Goal: Connect with others: Connect with other users

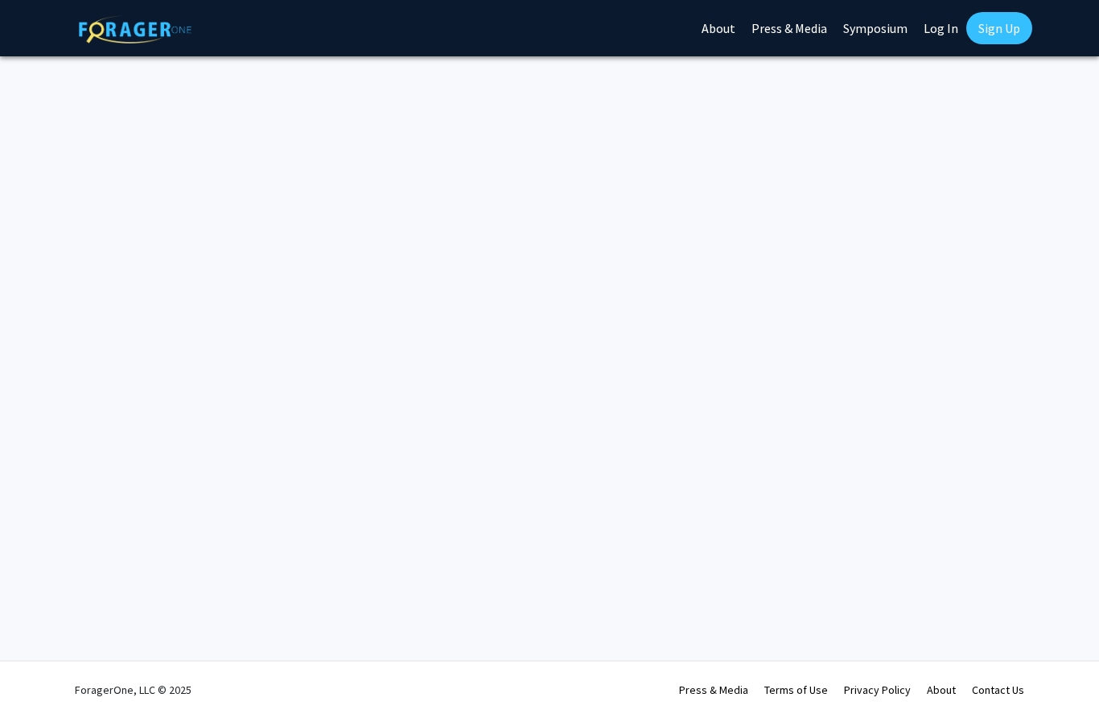
click at [922, 37] on link "Log In" at bounding box center [940, 28] width 51 height 56
click at [932, 32] on link "Log In" at bounding box center [940, 28] width 51 height 56
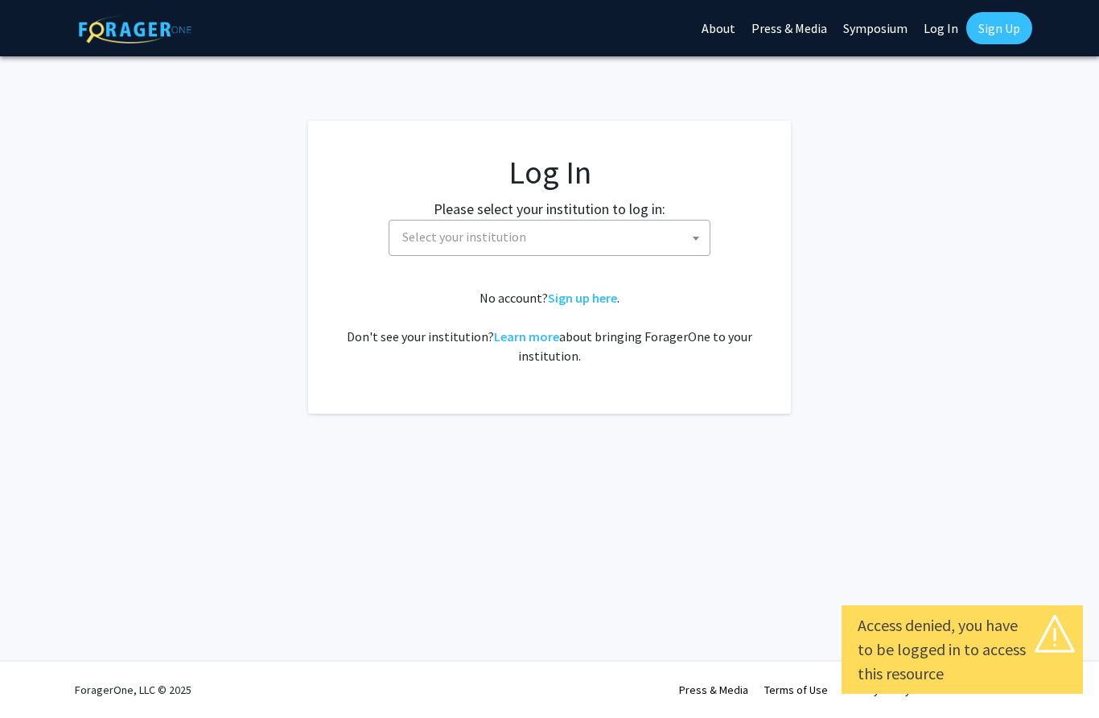
click at [593, 235] on span "Select your institution" at bounding box center [553, 236] width 314 height 33
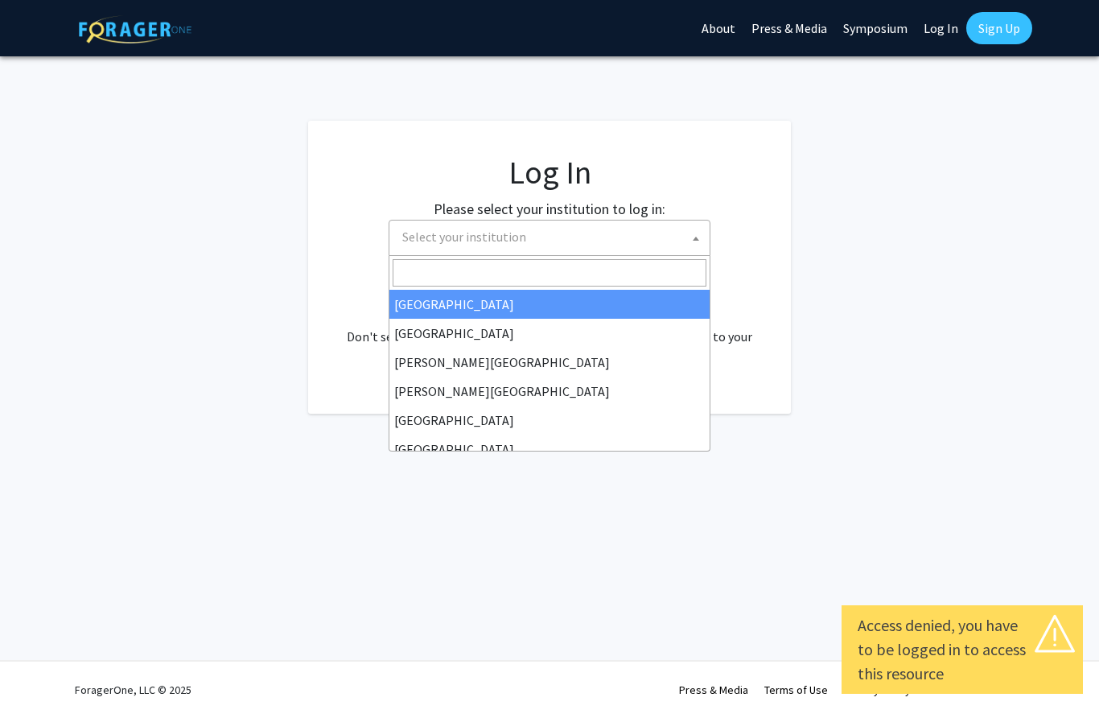
select select "34"
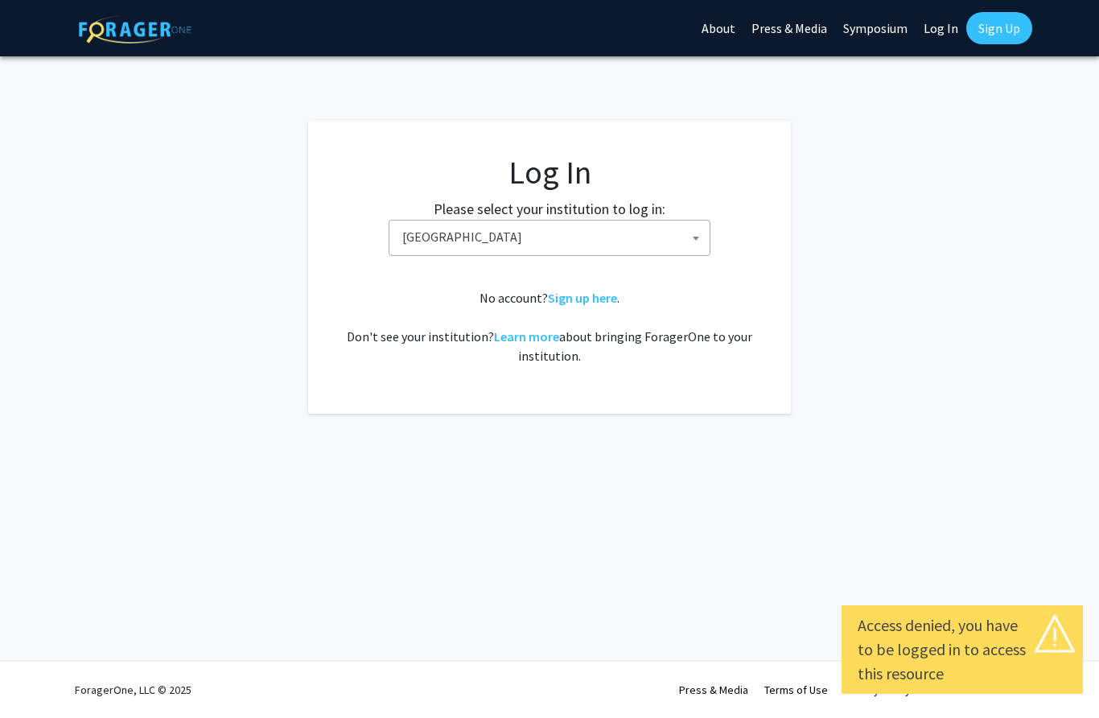
click at [618, 236] on span "Baylor University" at bounding box center [553, 236] width 314 height 33
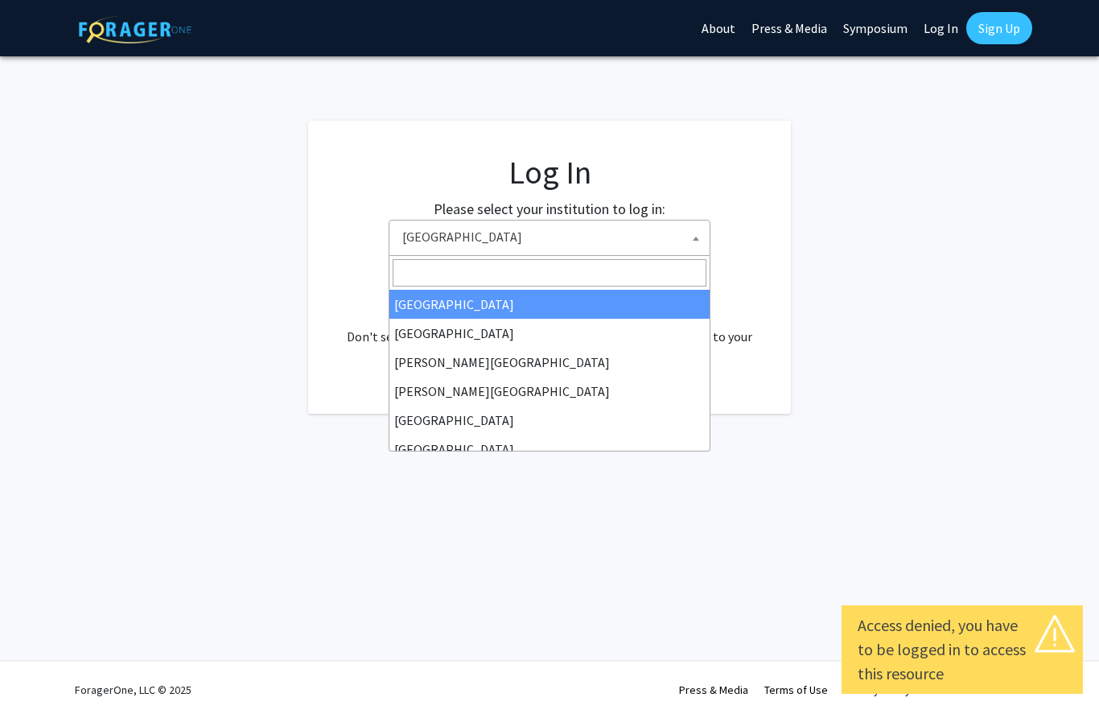
click at [590, 264] on input "Search" at bounding box center [550, 272] width 314 height 27
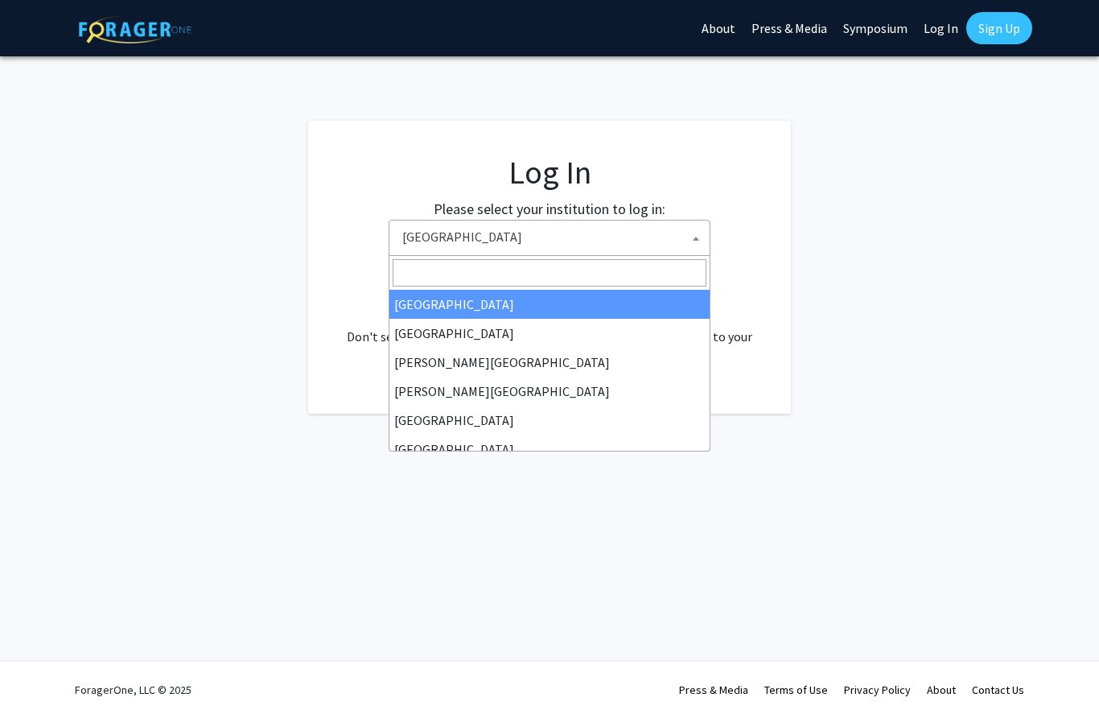
click at [465, 284] on input "Search" at bounding box center [550, 272] width 314 height 27
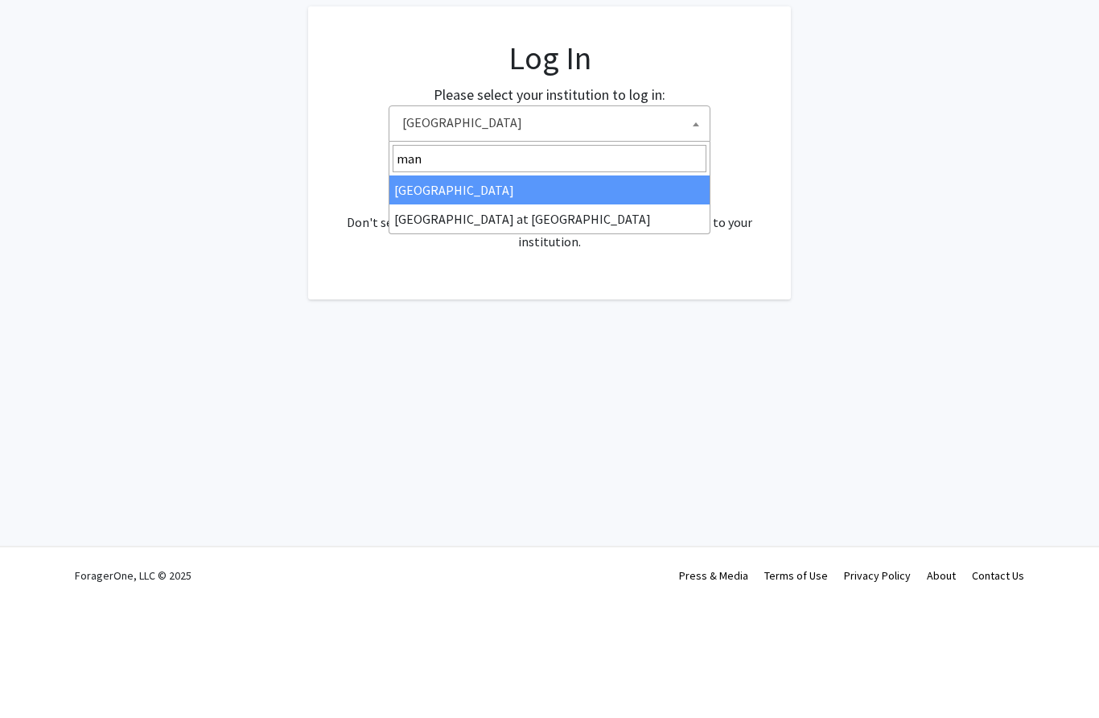
type input "mano"
select select "18"
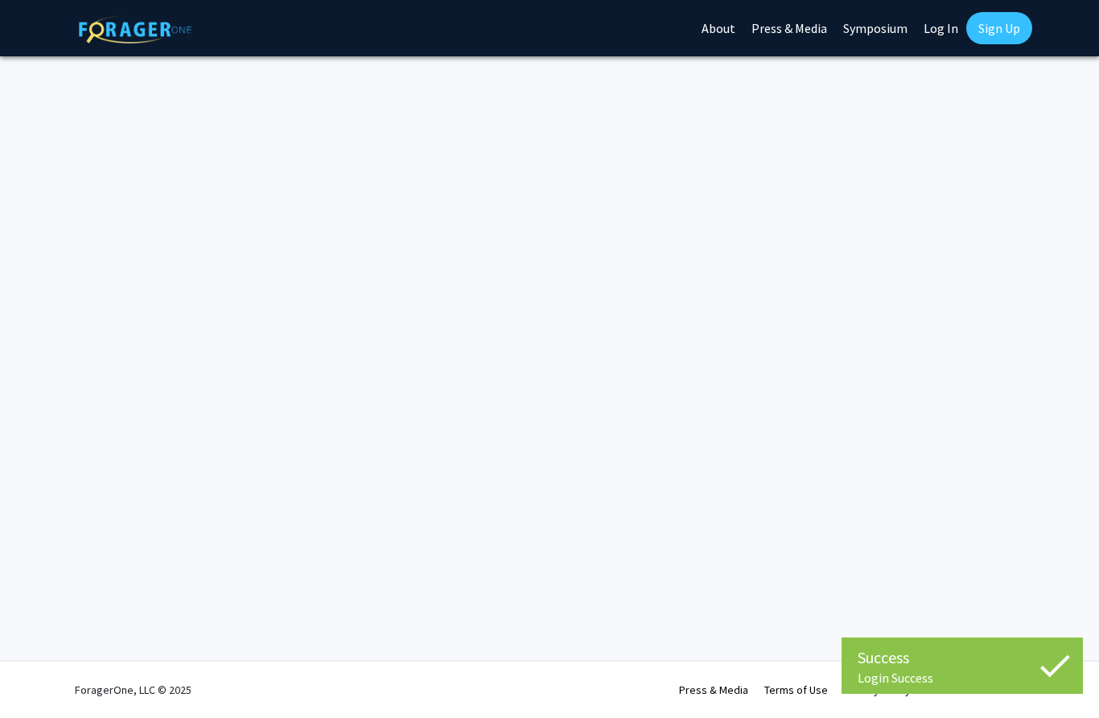
click at [943, 19] on link "Log In" at bounding box center [940, 28] width 51 height 56
click at [155, 35] on img at bounding box center [135, 29] width 113 height 28
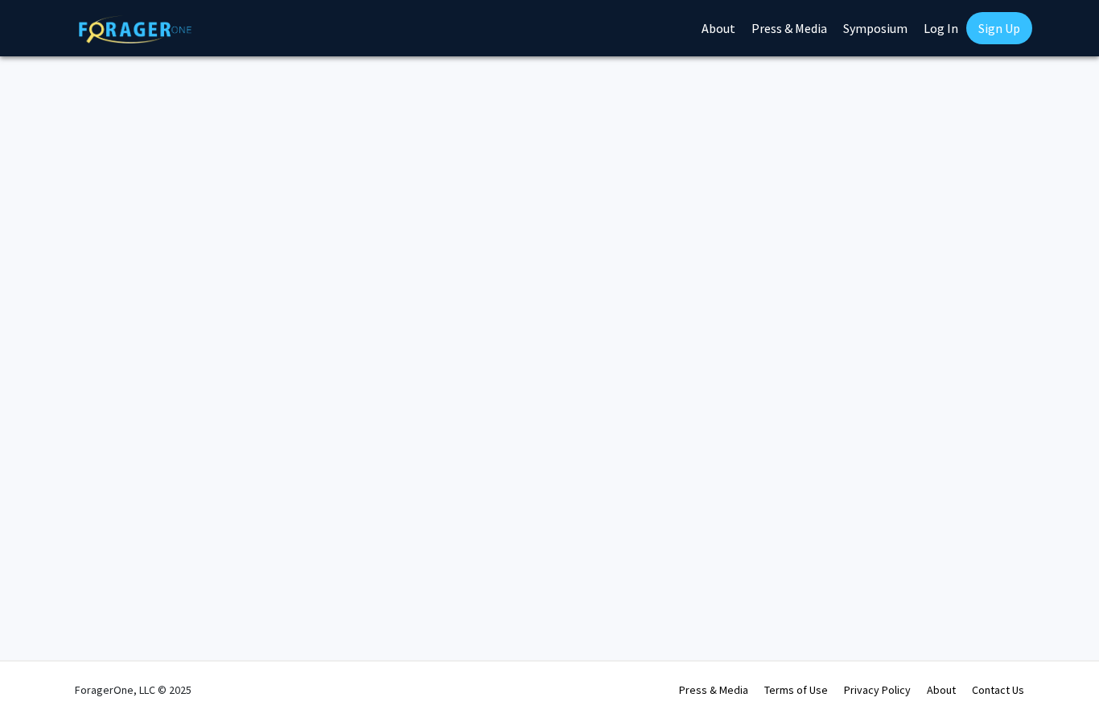
click at [142, 26] on img at bounding box center [135, 29] width 113 height 28
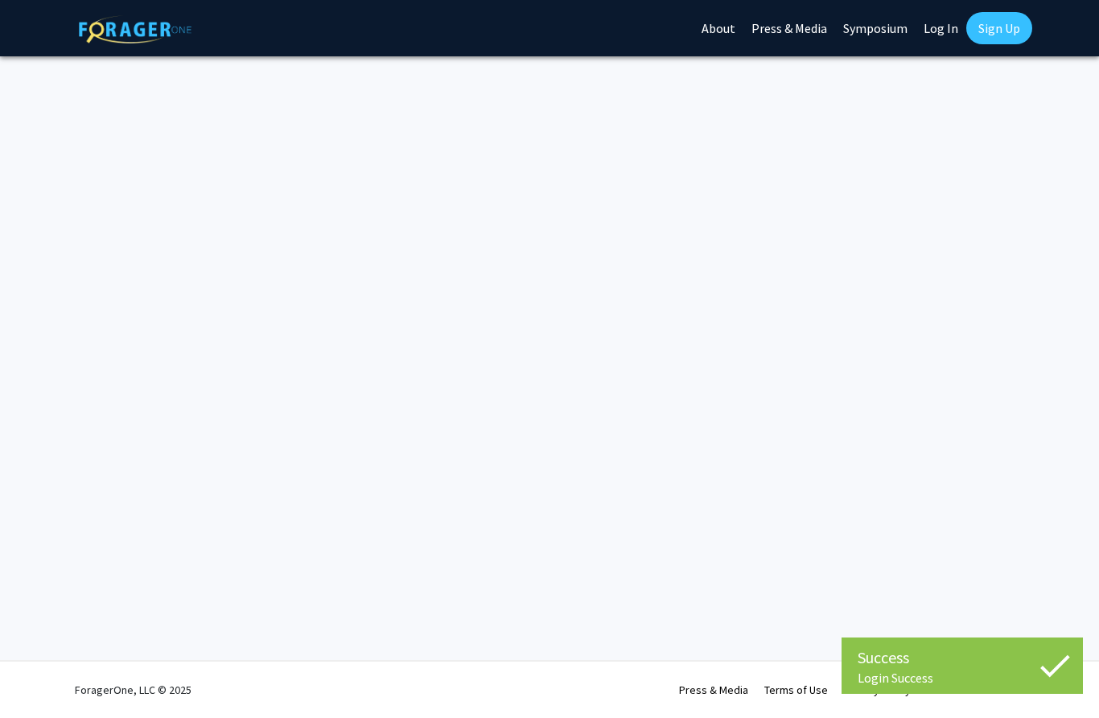
click at [719, 26] on link "About" at bounding box center [718, 28] width 50 height 56
click at [730, 23] on link "About" at bounding box center [718, 28] width 50 height 56
click at [788, 25] on link "Press & Media" at bounding box center [789, 28] width 92 height 56
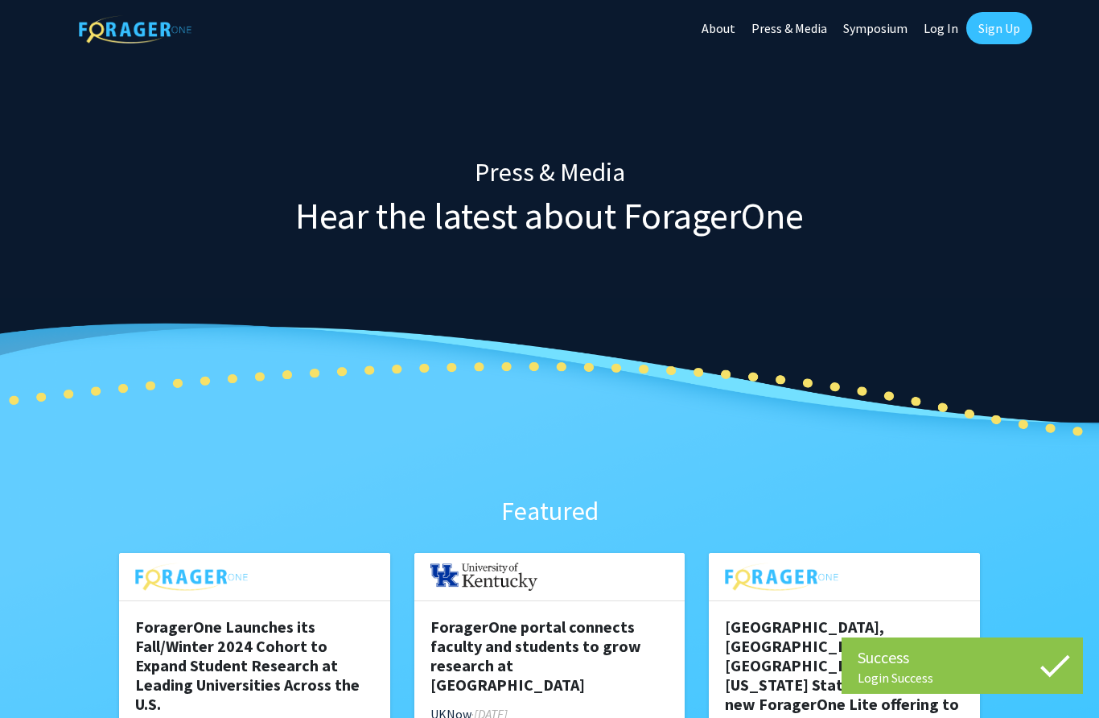
click at [857, 27] on link "Symposium" at bounding box center [875, 28] width 80 height 56
click at [948, 22] on link "Log In" at bounding box center [940, 28] width 51 height 56
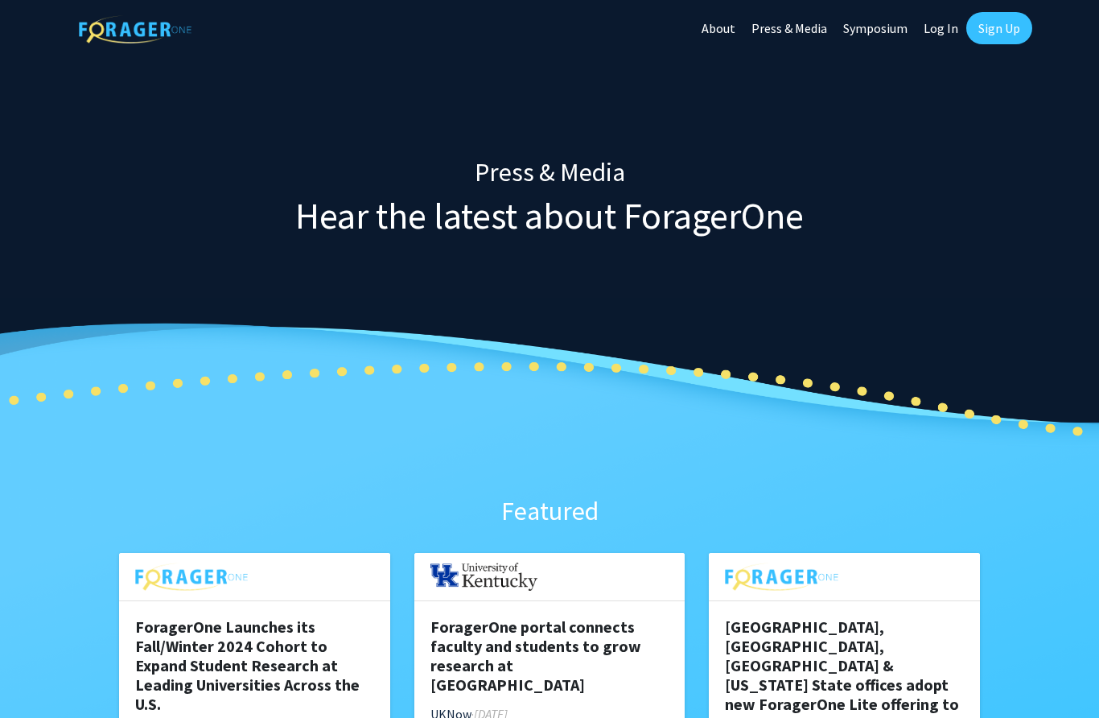
click at [933, 29] on link "Log In" at bounding box center [940, 28] width 51 height 56
click at [940, 34] on link "Log In" at bounding box center [940, 28] width 51 height 56
click at [942, 16] on link "Log In" at bounding box center [940, 28] width 51 height 56
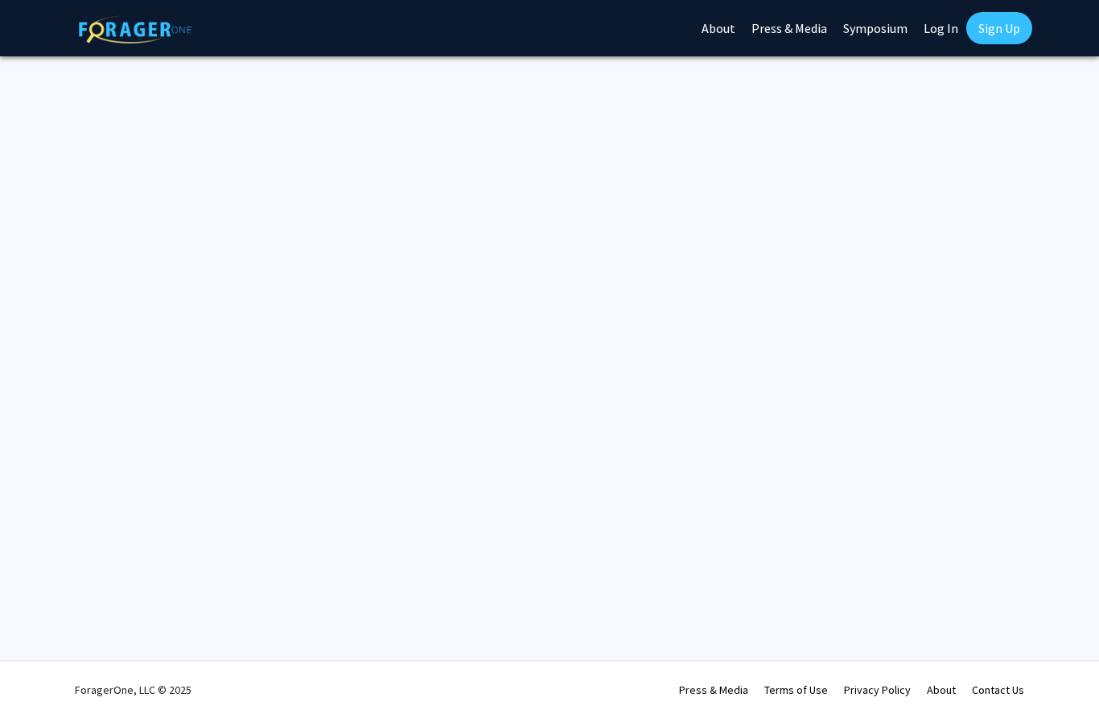
click at [933, 29] on link "Log In" at bounding box center [940, 28] width 51 height 56
click at [936, 27] on link "Log In" at bounding box center [940, 28] width 51 height 56
click at [944, 24] on link "Log In" at bounding box center [940, 28] width 51 height 56
click at [931, 39] on link "Log In" at bounding box center [940, 28] width 51 height 56
click at [936, 31] on link "Log In" at bounding box center [940, 28] width 51 height 56
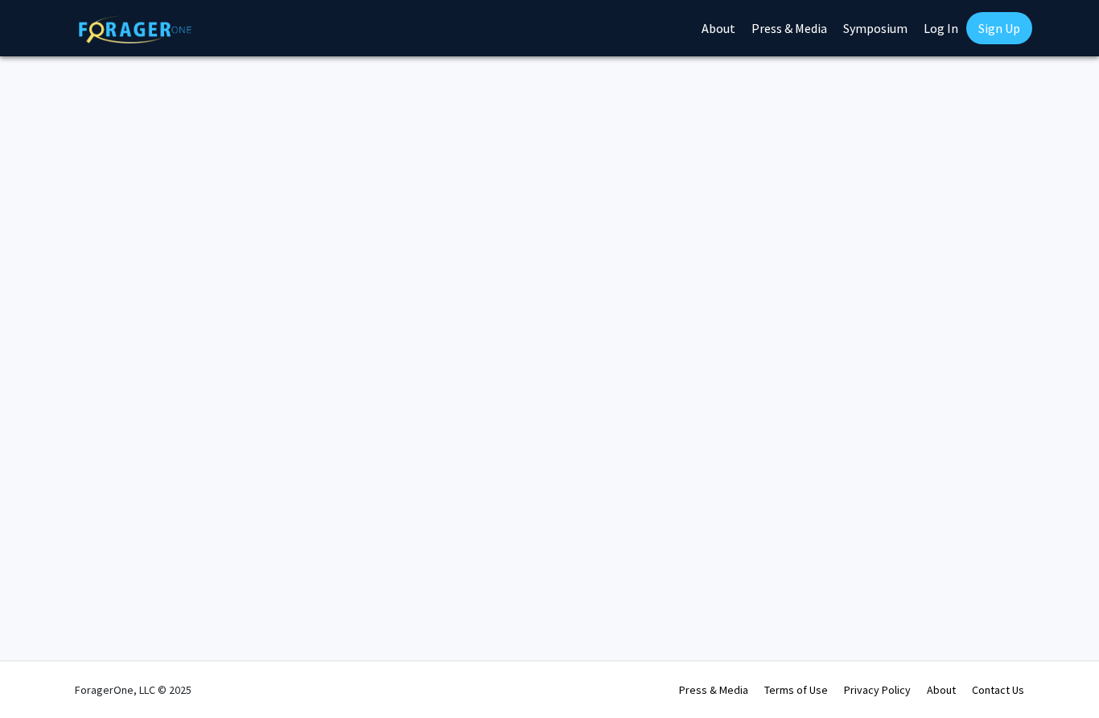
click at [942, 35] on link "Log In" at bounding box center [940, 28] width 51 height 56
click at [936, 20] on link "Log In" at bounding box center [940, 28] width 51 height 56
click at [946, 24] on link "Log In" at bounding box center [940, 28] width 51 height 56
click at [956, 23] on link "Log In" at bounding box center [940, 28] width 51 height 56
click at [943, 26] on link "Log In" at bounding box center [940, 28] width 51 height 56
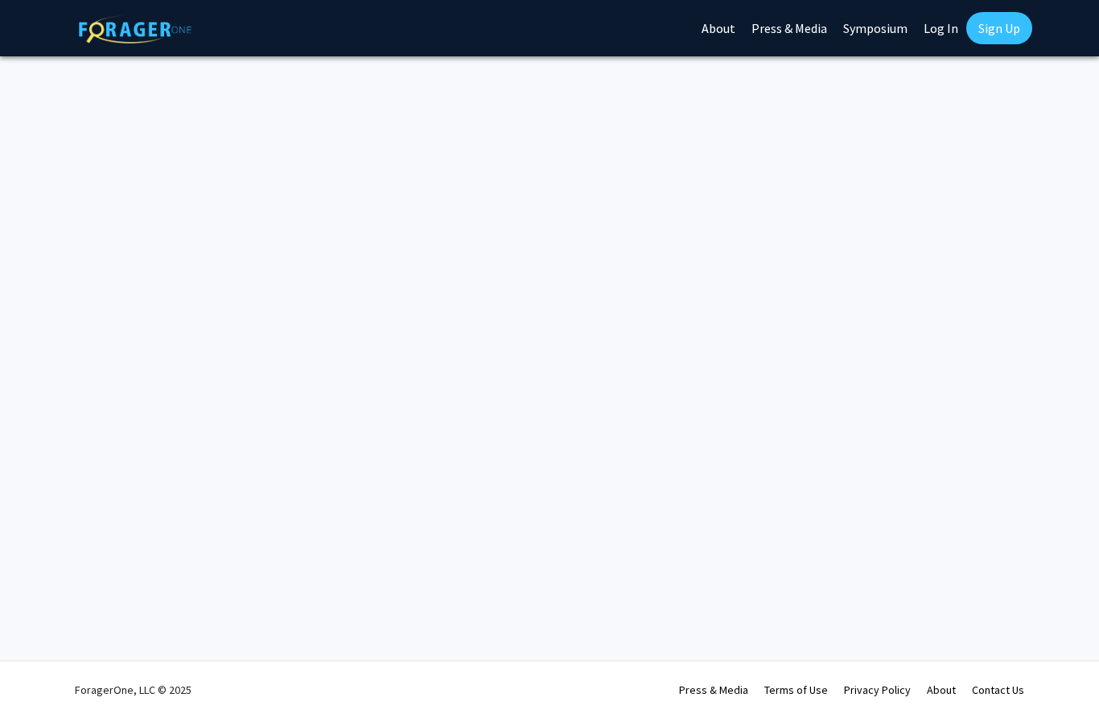
click at [973, 30] on link "Sign Up" at bounding box center [999, 28] width 66 height 32
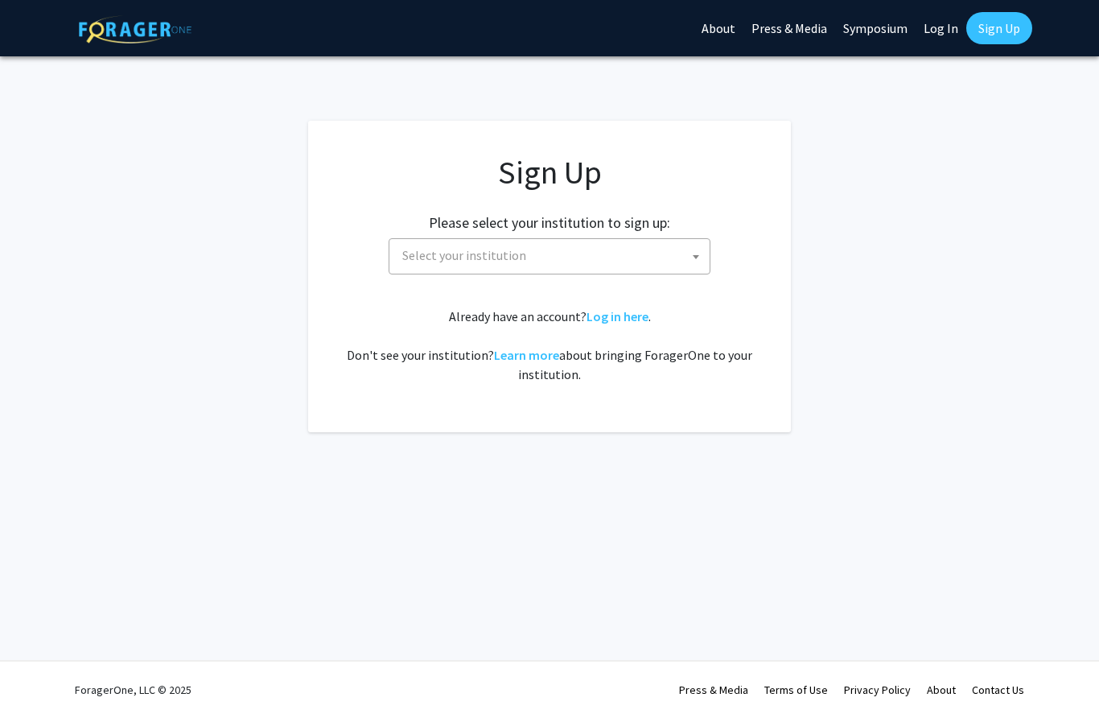
click at [937, 15] on link "Log In" at bounding box center [940, 28] width 51 height 56
click at [934, 30] on link "Log In" at bounding box center [940, 28] width 51 height 56
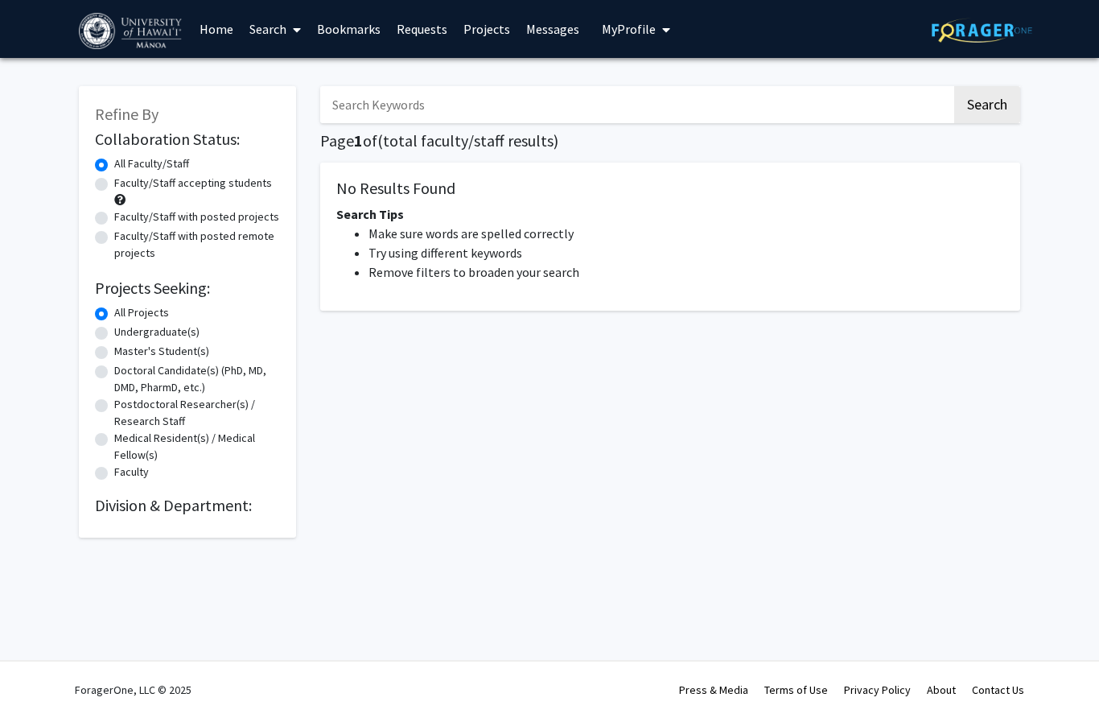
click at [144, 23] on img at bounding box center [132, 31] width 106 height 36
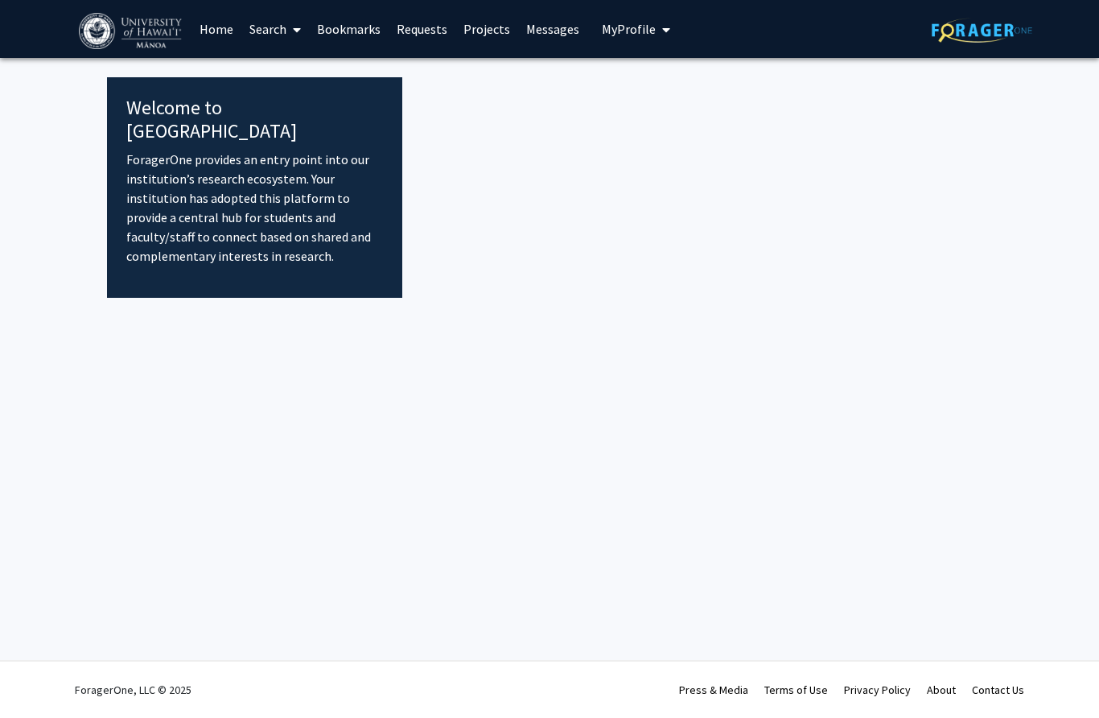
click at [280, 33] on link "Search" at bounding box center [275, 29] width 68 height 56
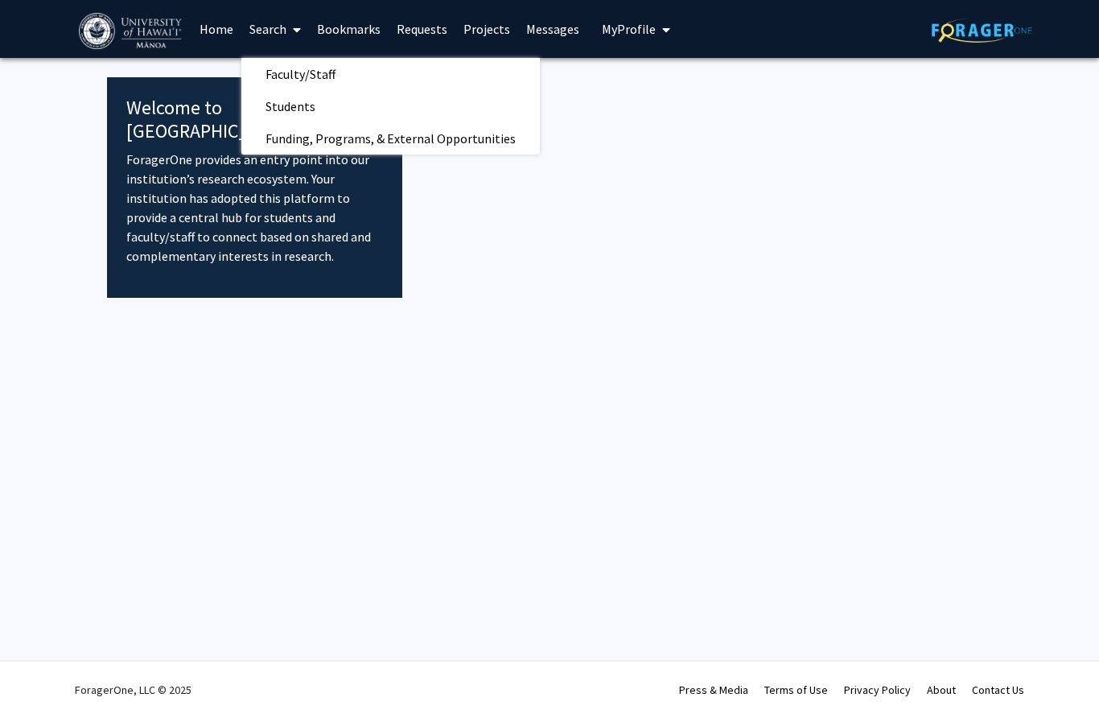
click at [327, 75] on span "Faculty/Staff" at bounding box center [300, 74] width 118 height 32
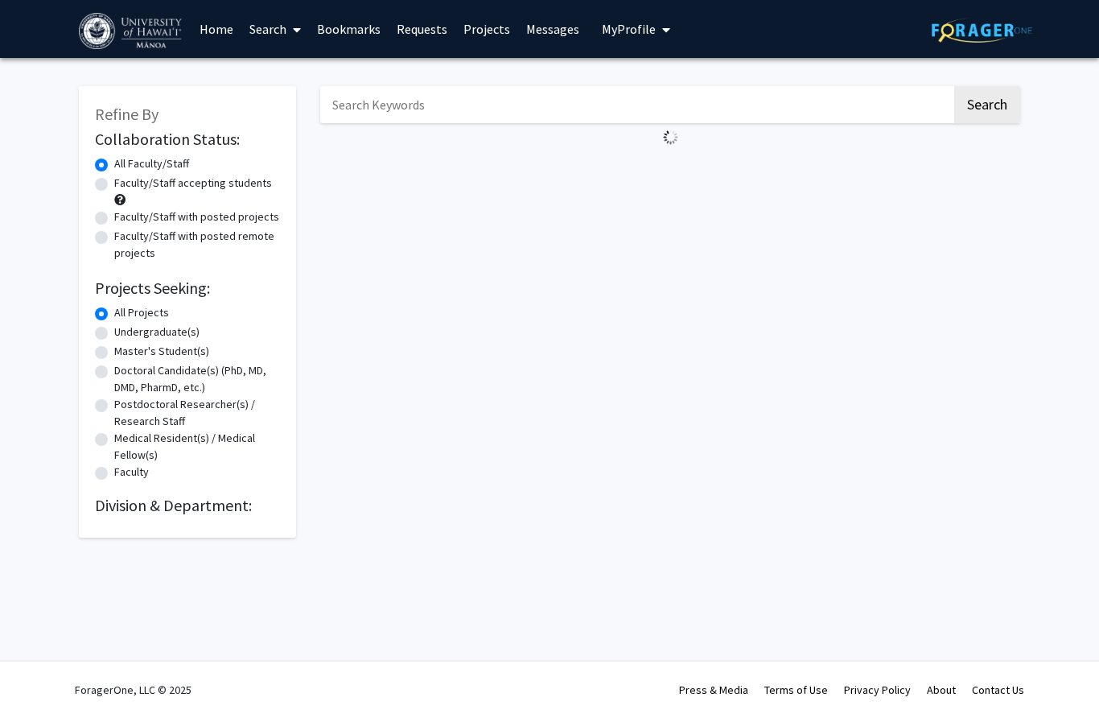
click at [206, 175] on label "Faculty/Staff accepting students" at bounding box center [193, 183] width 158 height 17
click at [125, 175] on input "Faculty/Staff accepting students" at bounding box center [119, 180] width 10 height 10
radio input "true"
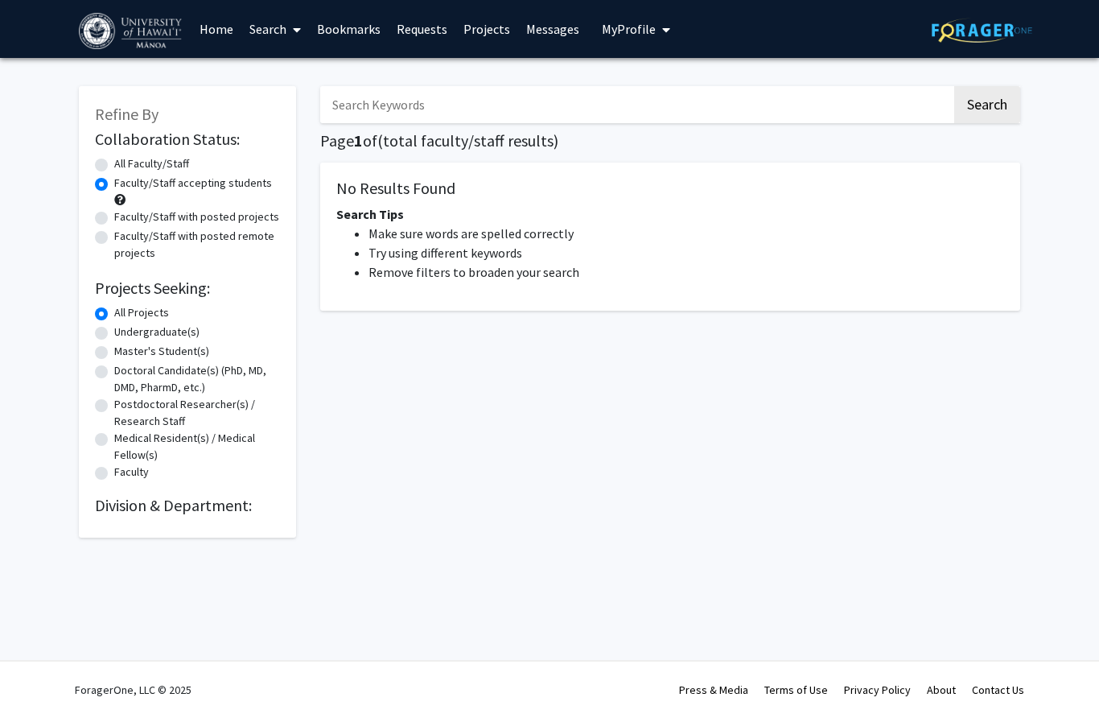
click at [195, 183] on label "Faculty/Staff accepting students" at bounding box center [193, 183] width 158 height 17
click at [125, 183] on input "Faculty/Staff accepting students" at bounding box center [119, 180] width 10 height 10
click at [171, 162] on label "All Faculty/Staff" at bounding box center [151, 163] width 75 height 17
click at [125, 162] on input "All Faculty/Staff" at bounding box center [119, 160] width 10 height 10
radio input "true"
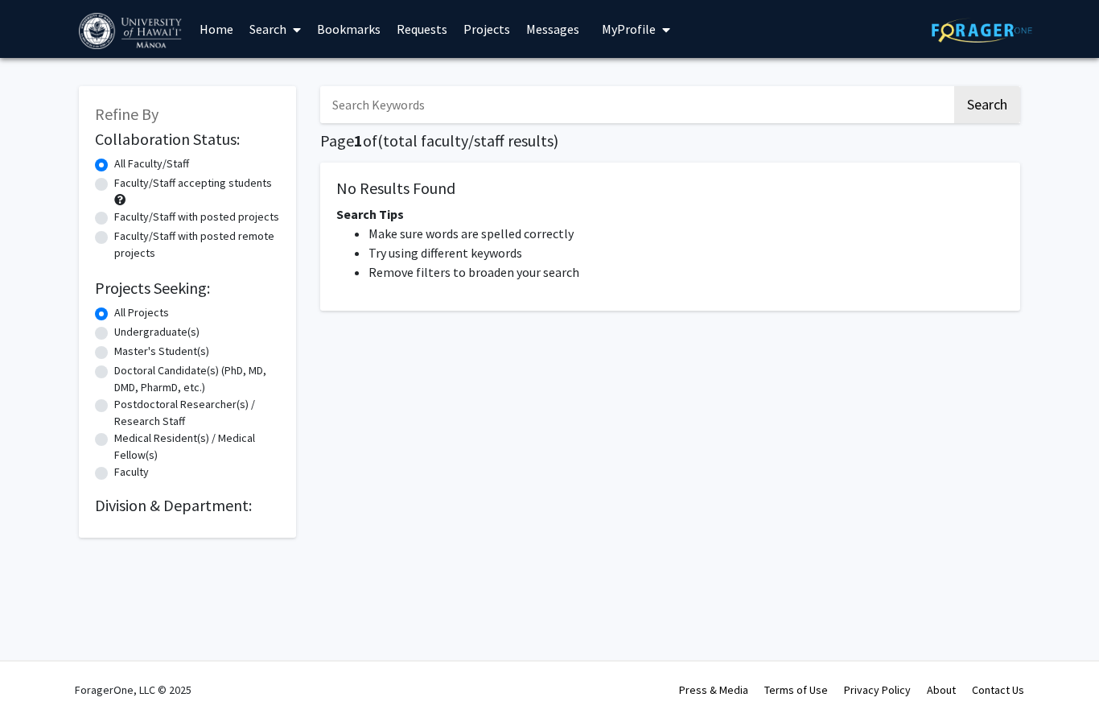
click at [176, 187] on label "Faculty/Staff accepting students" at bounding box center [193, 183] width 158 height 17
click at [125, 185] on input "Faculty/Staff accepting students" at bounding box center [119, 180] width 10 height 10
radio input "true"
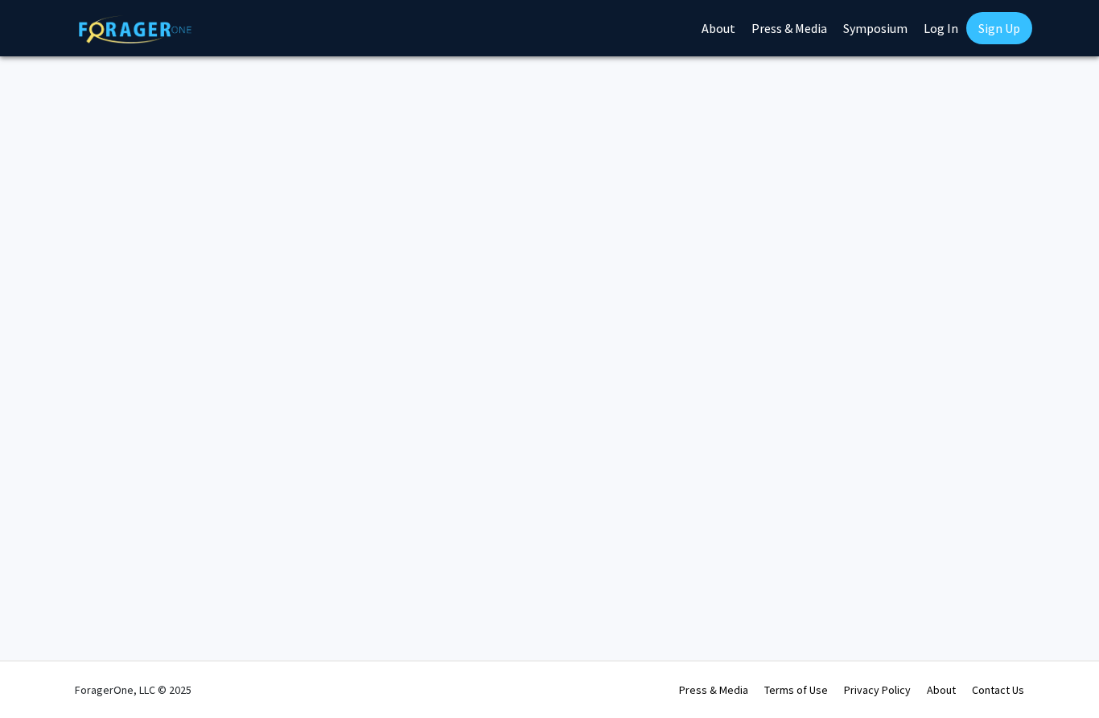
click at [998, 21] on link "Sign Up" at bounding box center [999, 28] width 66 height 32
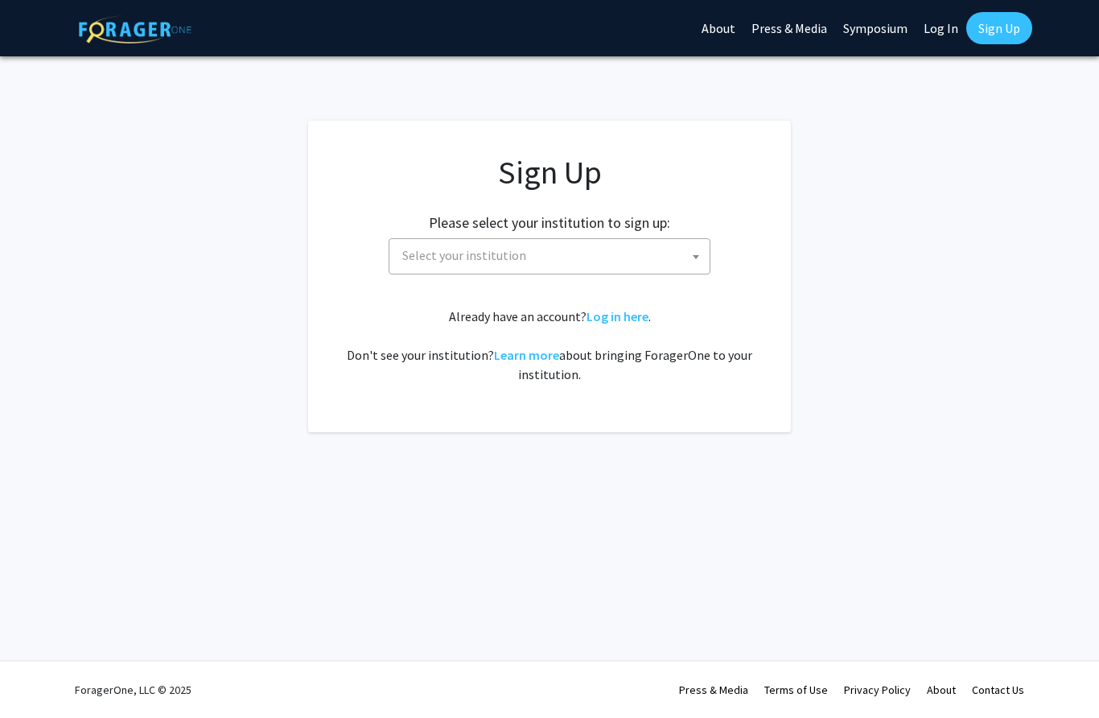
click at [923, 24] on link "Log In" at bounding box center [940, 28] width 51 height 56
click at [938, 31] on link "Log In" at bounding box center [940, 28] width 51 height 56
click at [944, 19] on link "Log In" at bounding box center [940, 28] width 51 height 56
click at [159, 39] on img at bounding box center [135, 29] width 113 height 28
click at [180, 26] on img at bounding box center [135, 29] width 113 height 28
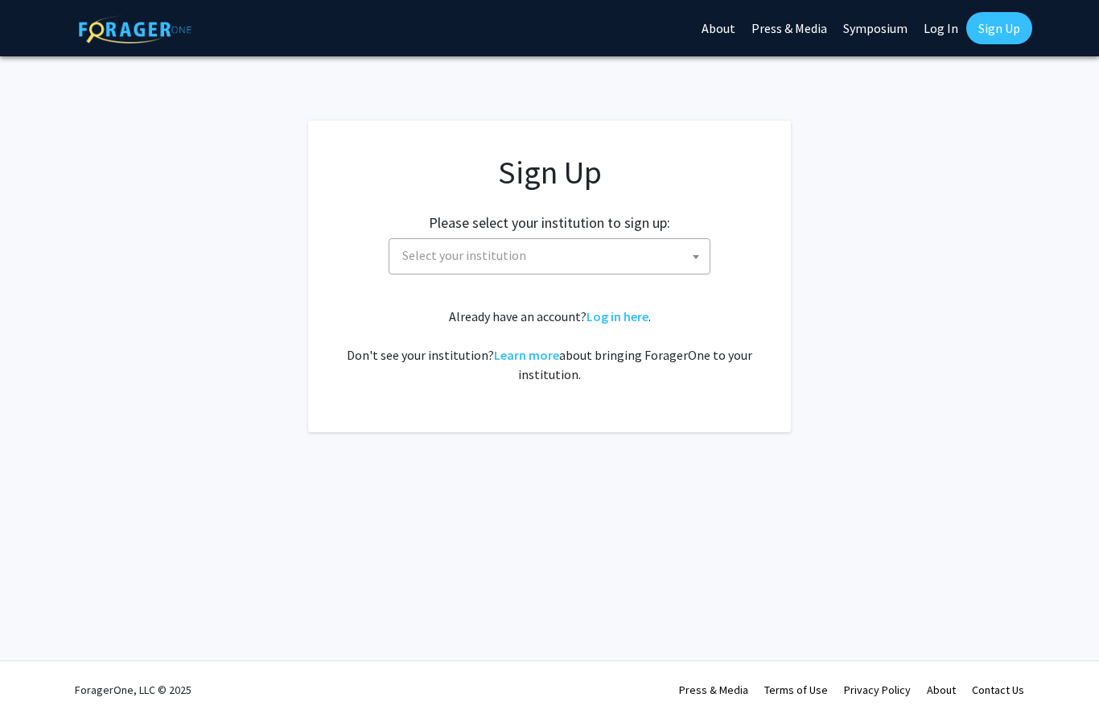
click at [932, 24] on link "Log In" at bounding box center [940, 28] width 51 height 56
click at [936, 19] on link "Log In" at bounding box center [940, 28] width 51 height 56
click at [629, 318] on link "Log in here" at bounding box center [617, 316] width 62 height 16
click at [629, 311] on link "Log in here" at bounding box center [617, 316] width 62 height 16
click at [696, 346] on div "Already have an account? Log in here . Don't see your institution? Learn more a…" at bounding box center [549, 344] width 418 height 77
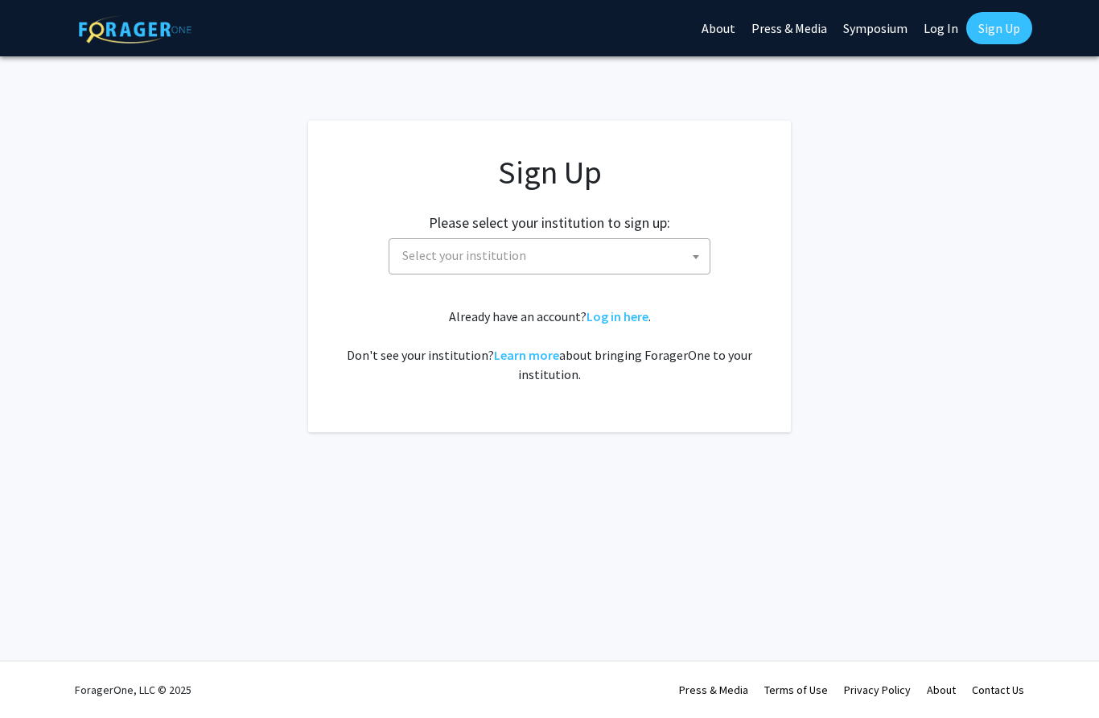
click at [613, 322] on link "Log in here" at bounding box center [617, 316] width 62 height 16
click at [621, 316] on link "Log in here" at bounding box center [617, 316] width 62 height 16
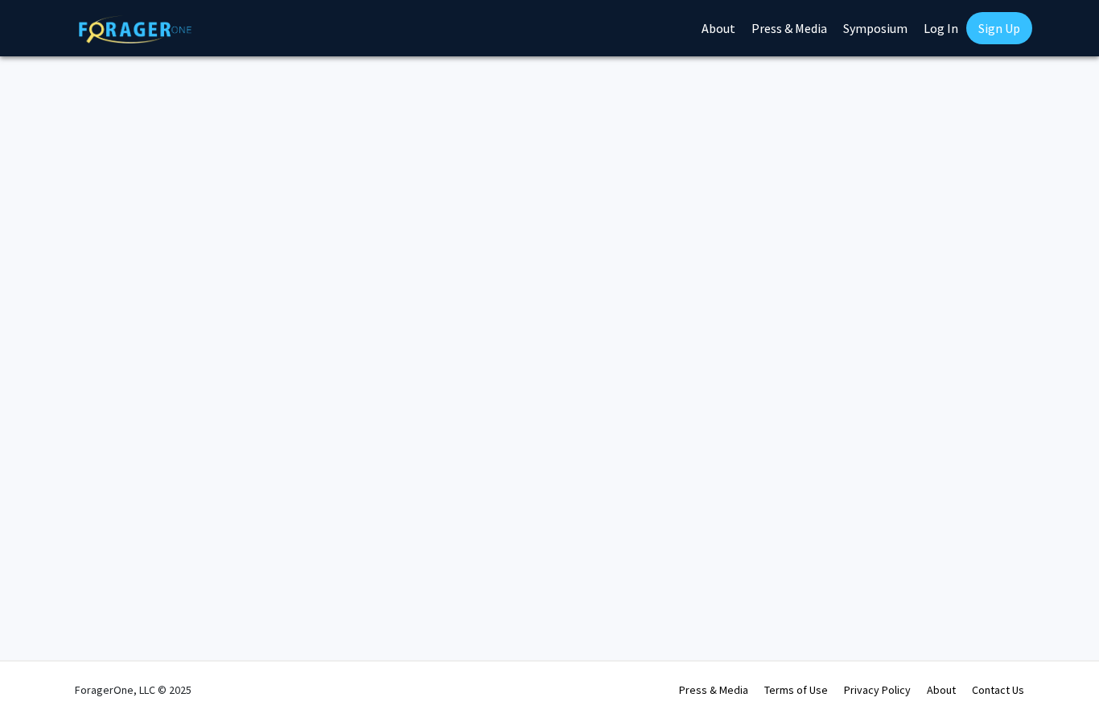
click at [996, 24] on link "Sign Up" at bounding box center [999, 28] width 66 height 32
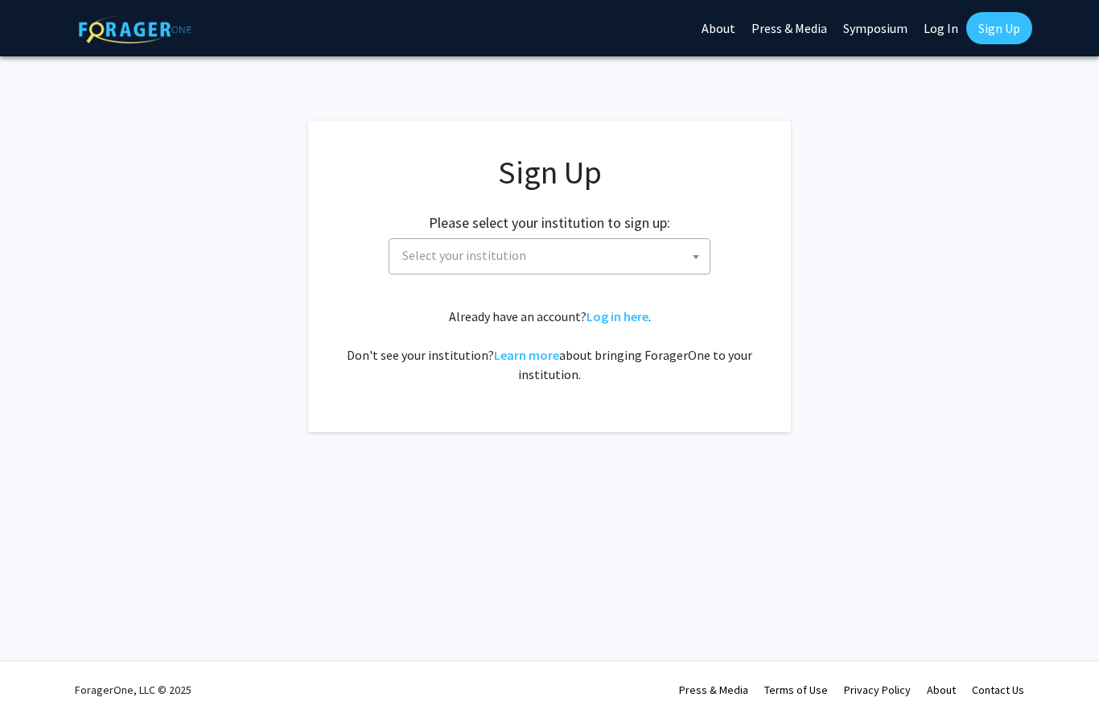
click at [883, 31] on link "Symposium" at bounding box center [875, 28] width 80 height 56
click at [726, 29] on link "About" at bounding box center [718, 28] width 50 height 56
click at [722, 39] on link "About" at bounding box center [718, 28] width 50 height 56
click at [140, 19] on img at bounding box center [135, 29] width 113 height 28
click at [94, 29] on img at bounding box center [135, 29] width 113 height 28
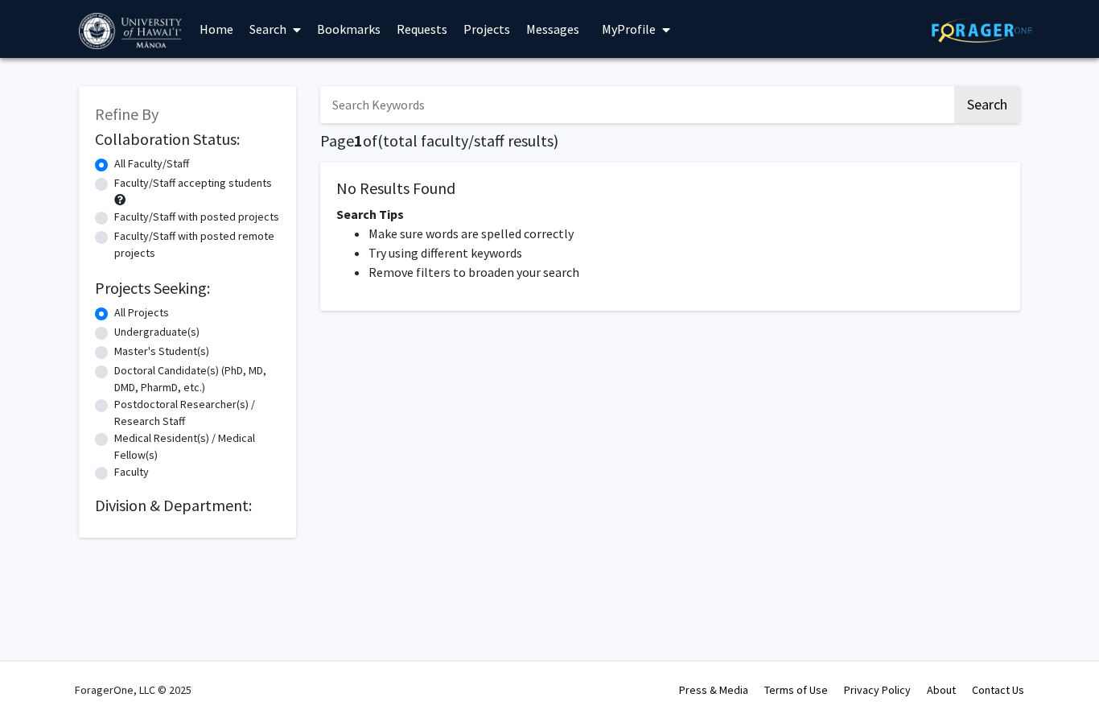
click at [114, 180] on label "Faculty/Staff accepting students" at bounding box center [193, 183] width 158 height 17
click at [114, 180] on input "Faculty/Staff accepting students" at bounding box center [119, 180] width 10 height 10
radio input "true"
click at [114, 167] on label "All Faculty/Staff" at bounding box center [151, 163] width 75 height 17
click at [114, 166] on input "All Faculty/Staff" at bounding box center [119, 160] width 10 height 10
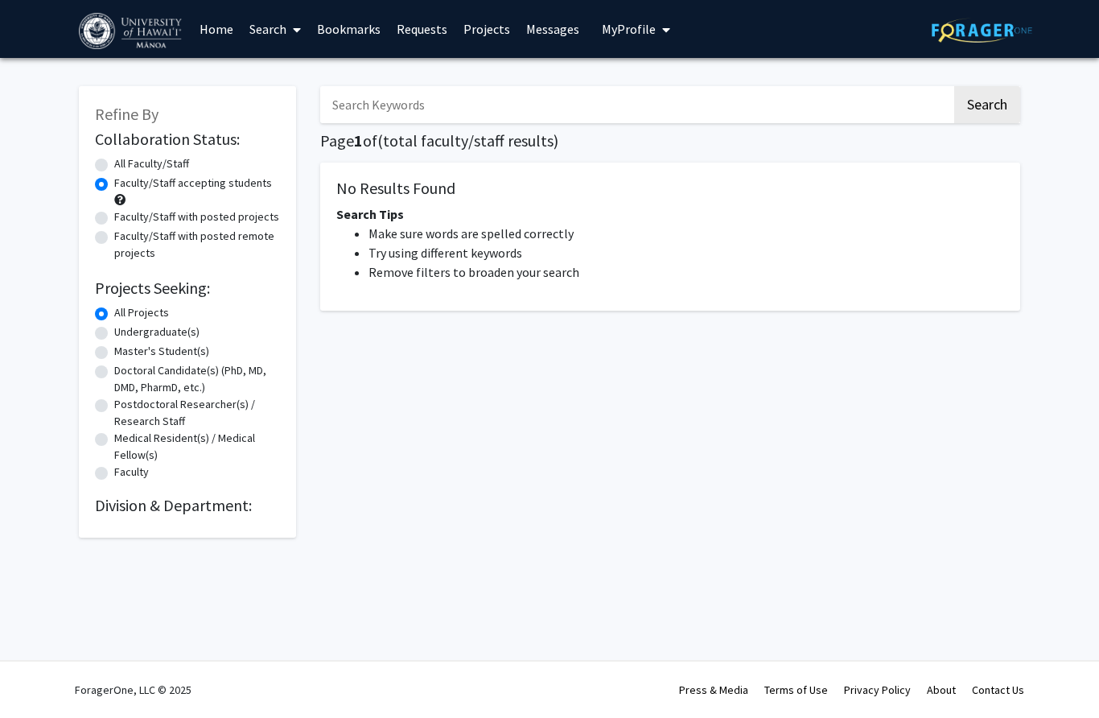
radio input "true"
click at [114, 162] on label "All Faculty/Staff" at bounding box center [151, 163] width 75 height 17
click at [114, 162] on input "All Faculty/Staff" at bounding box center [119, 160] width 10 height 10
click at [607, 26] on span "My Profile" at bounding box center [629, 29] width 54 height 16
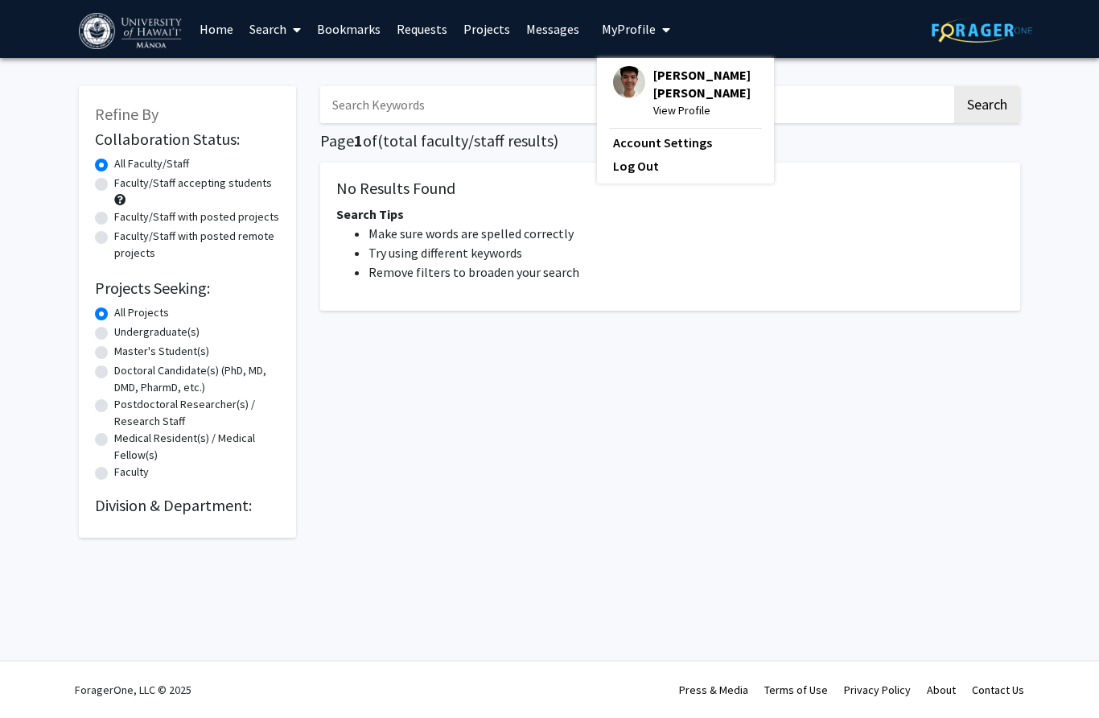
click at [656, 27] on span "My profile dropdown to access profile and logout" at bounding box center [663, 30] width 14 height 56
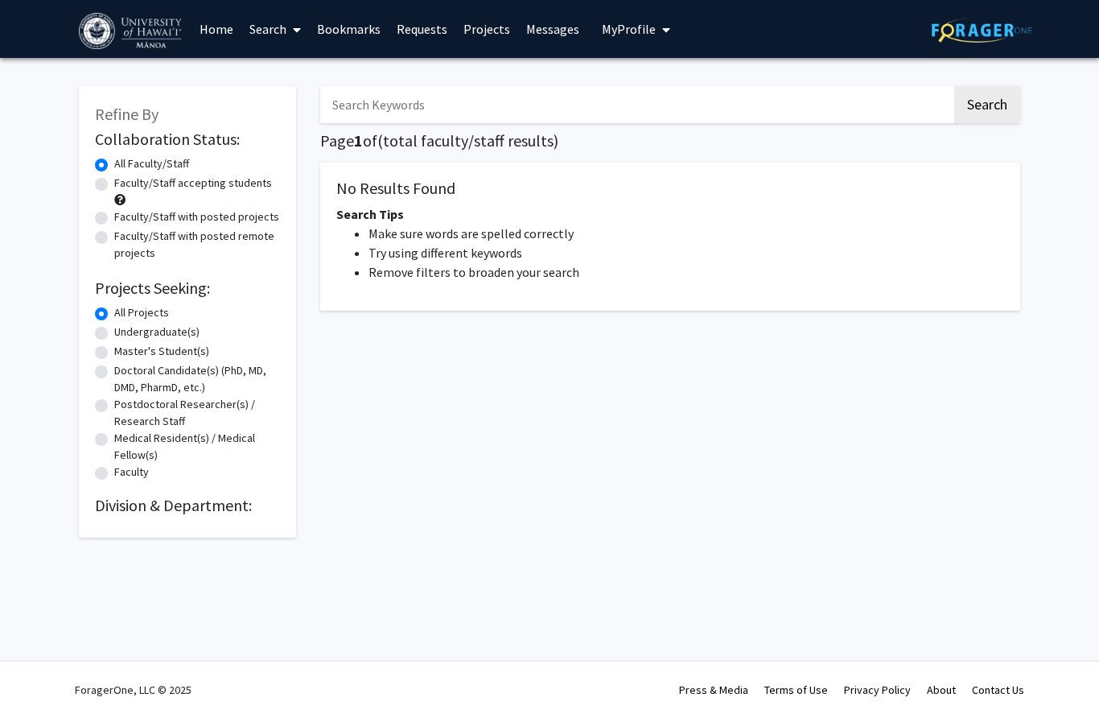
click at [640, 29] on span "My Profile" at bounding box center [629, 29] width 54 height 16
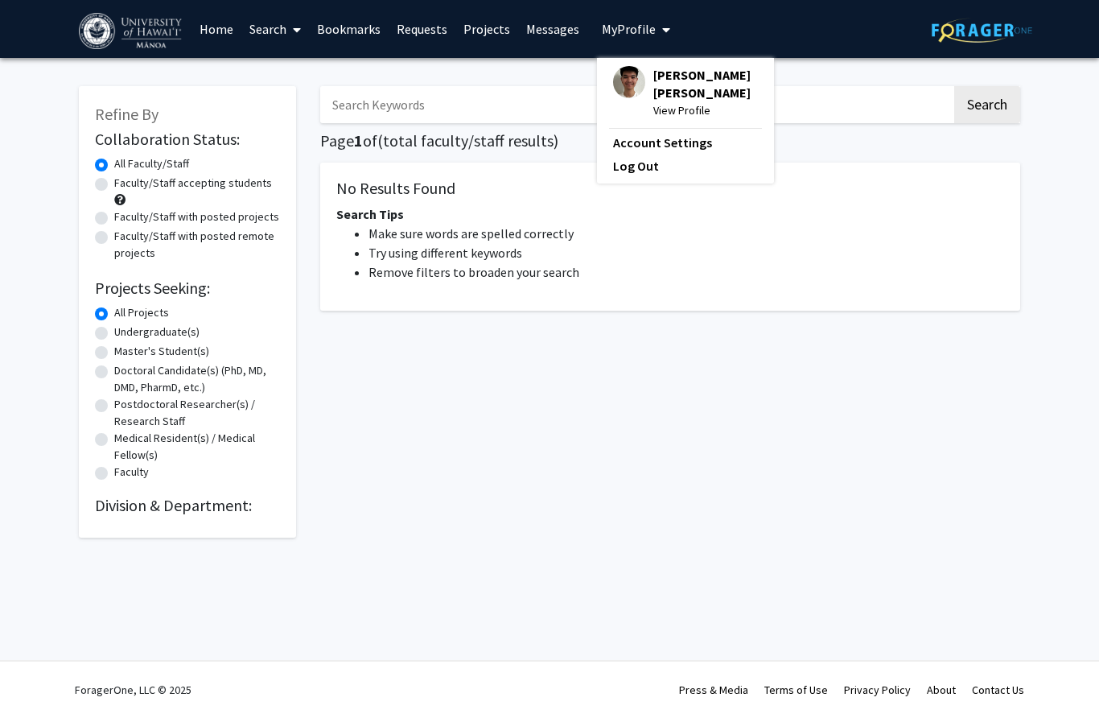
click at [660, 113] on span "View Profile" at bounding box center [705, 110] width 105 height 18
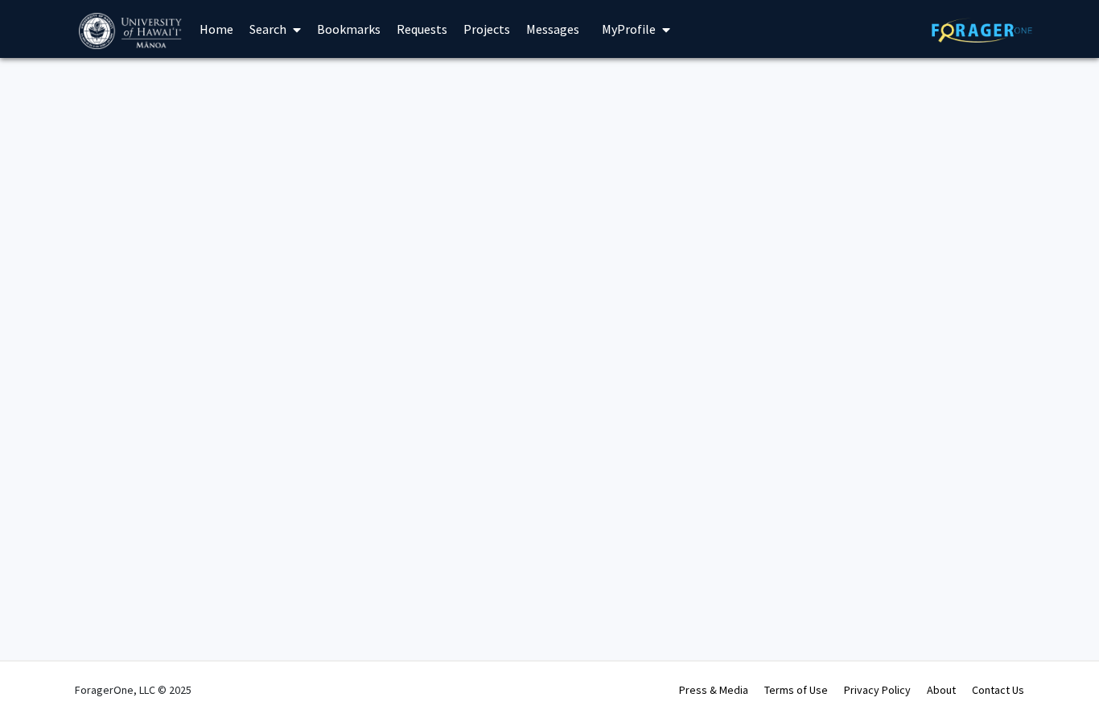
click at [348, 35] on link "Bookmarks" at bounding box center [349, 29] width 80 height 56
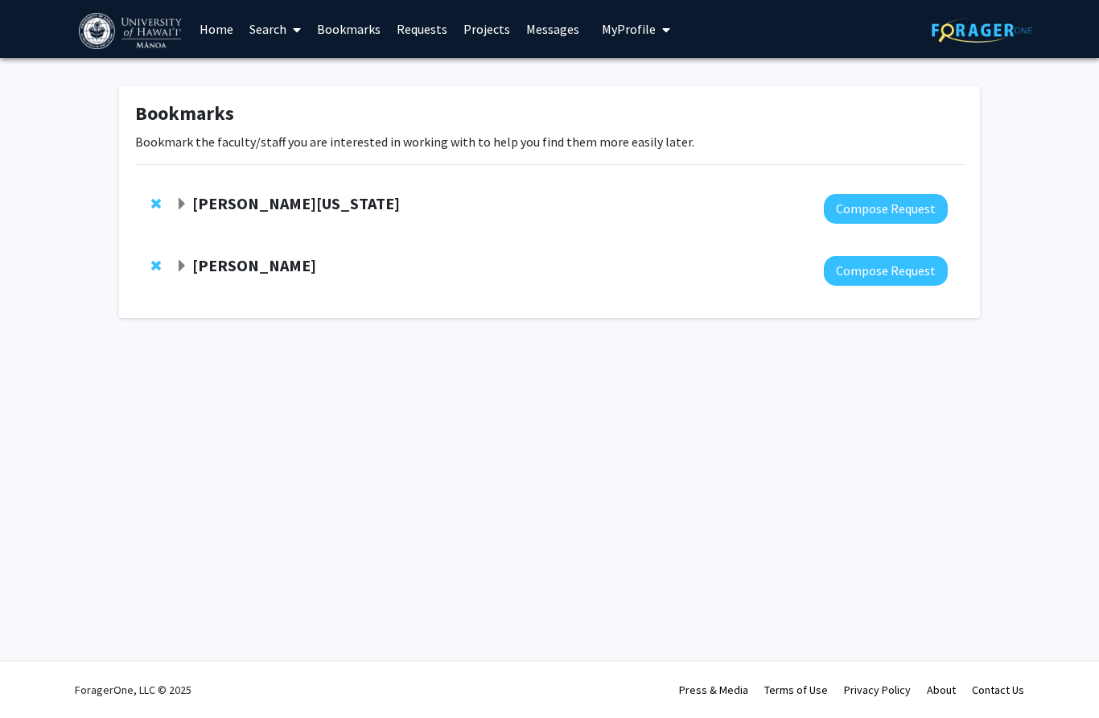
click at [221, 196] on strong "Peter Washington" at bounding box center [296, 203] width 208 height 20
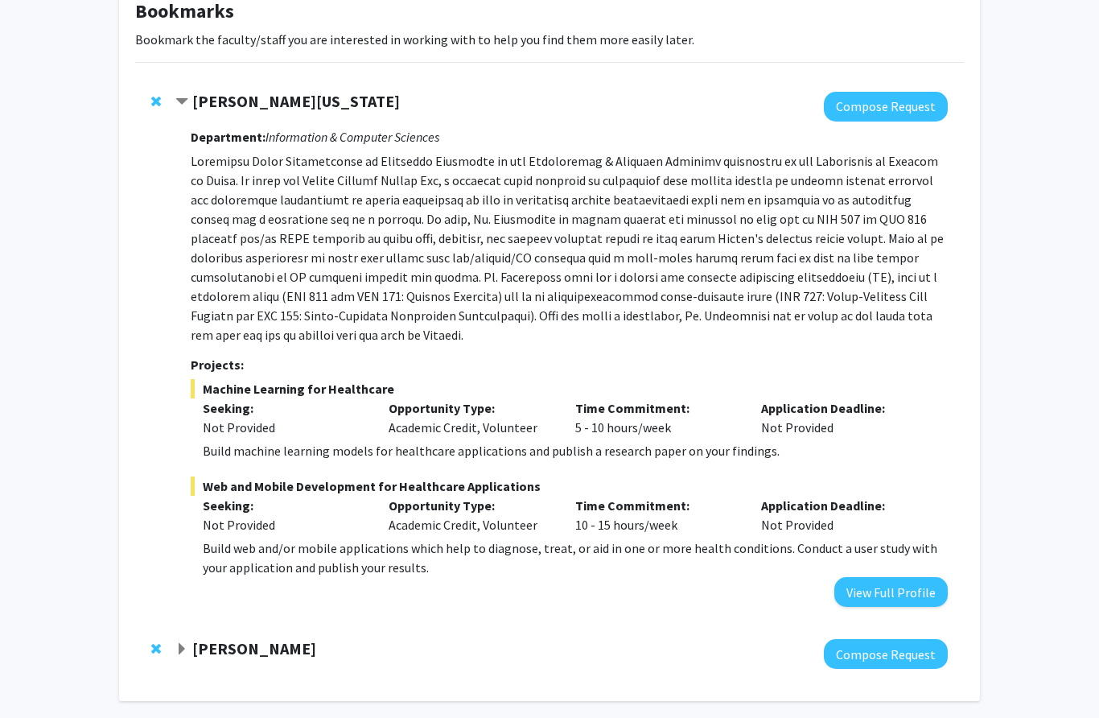
scroll to position [75, 0]
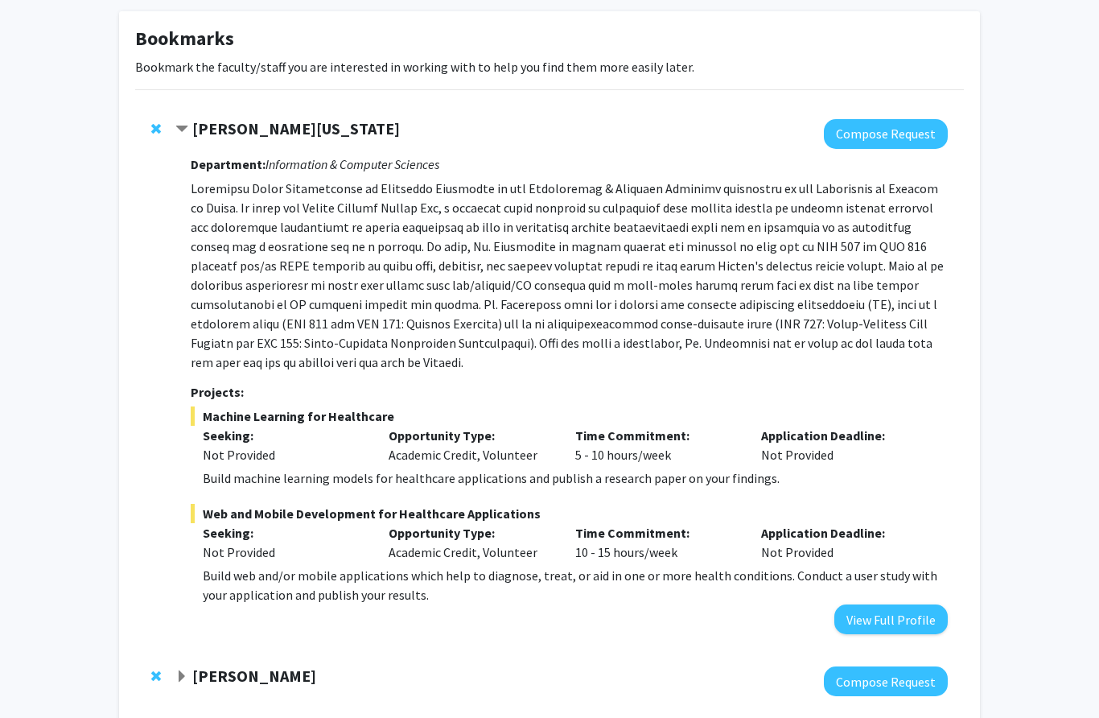
click at [220, 132] on strong "Peter Washington" at bounding box center [296, 128] width 208 height 20
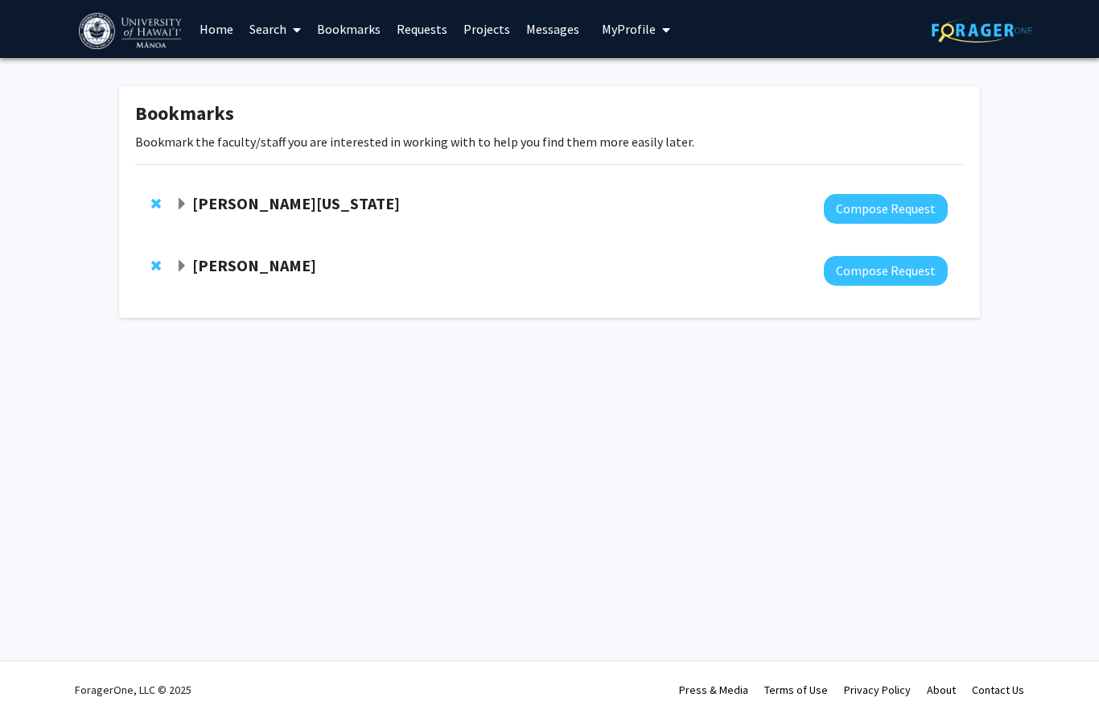
scroll to position [0, 0]
click at [212, 256] on strong "[PERSON_NAME]" at bounding box center [254, 265] width 124 height 20
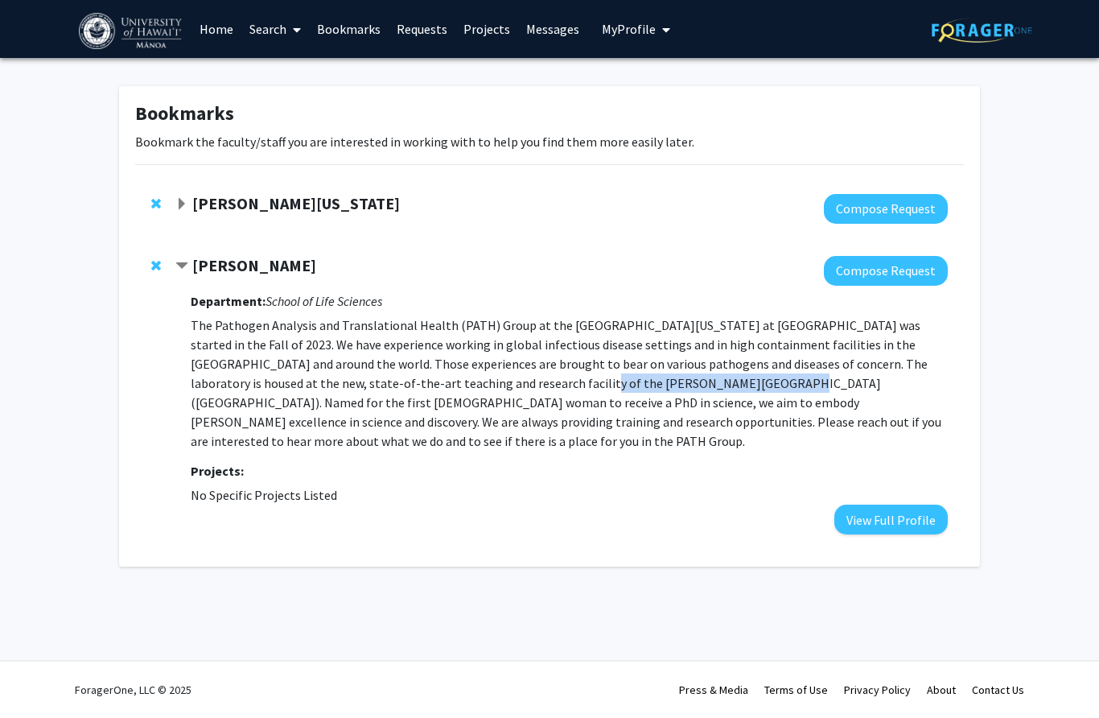
copy p "Isabella Aiona Abbott Building"
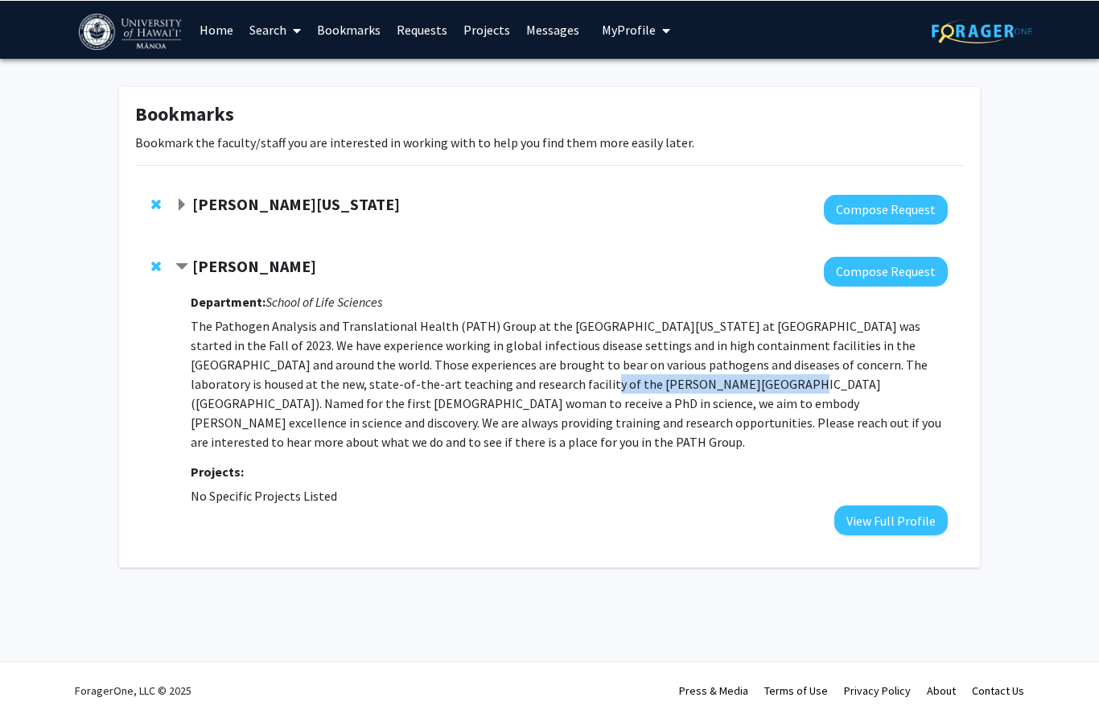
click at [902, 504] on button "View Full Profile" at bounding box center [890, 519] width 113 height 30
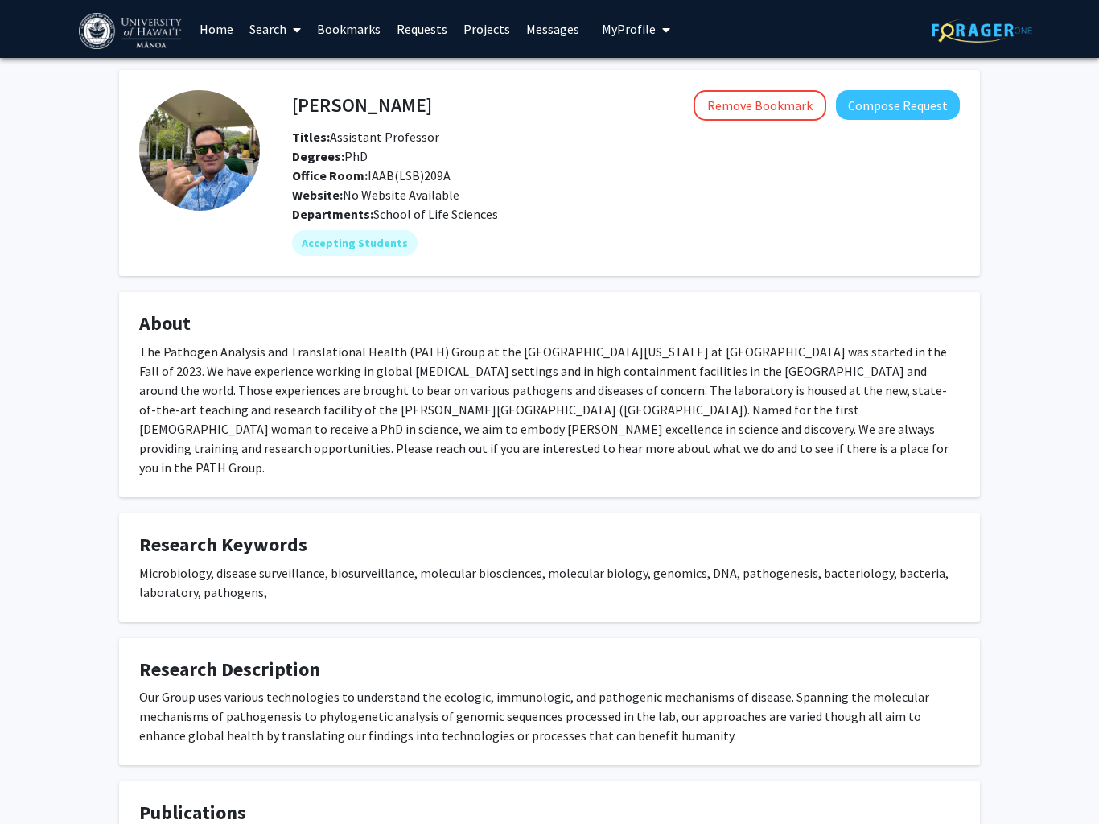
click at [869, 108] on button "Compose Request" at bounding box center [898, 105] width 124 height 30
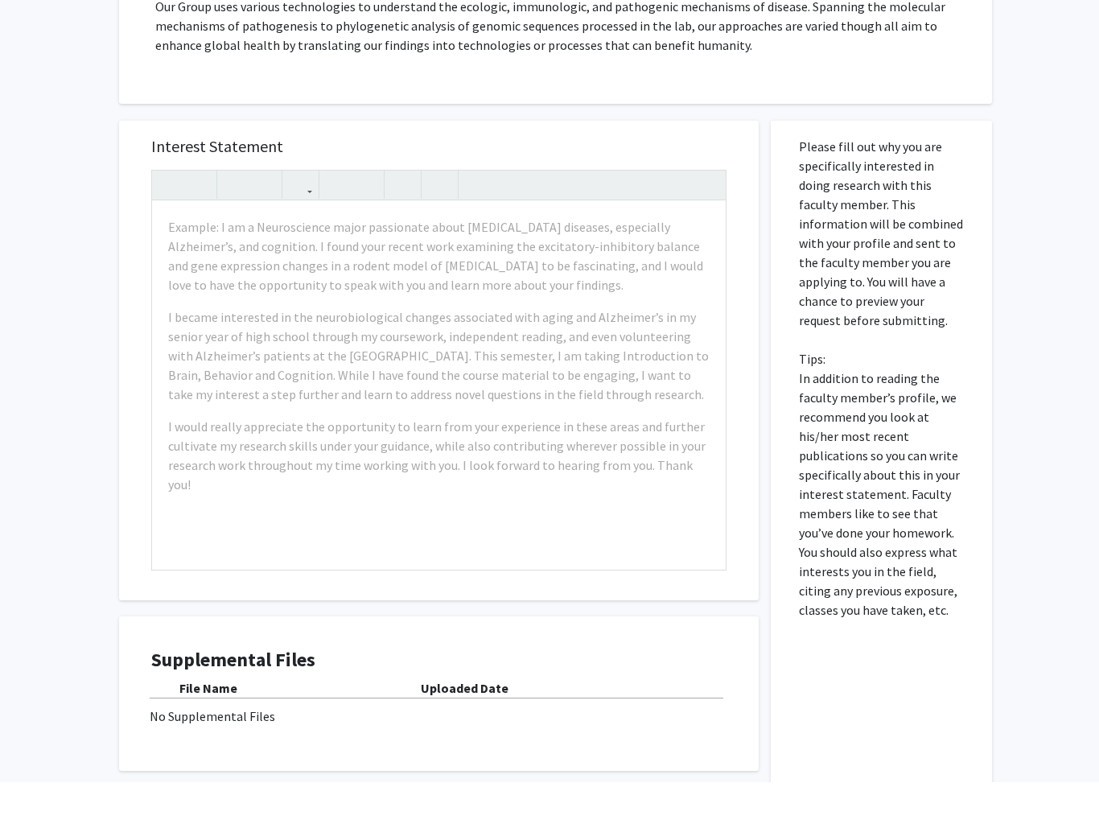
scroll to position [424, 0]
